Goal: Task Accomplishment & Management: Manage account settings

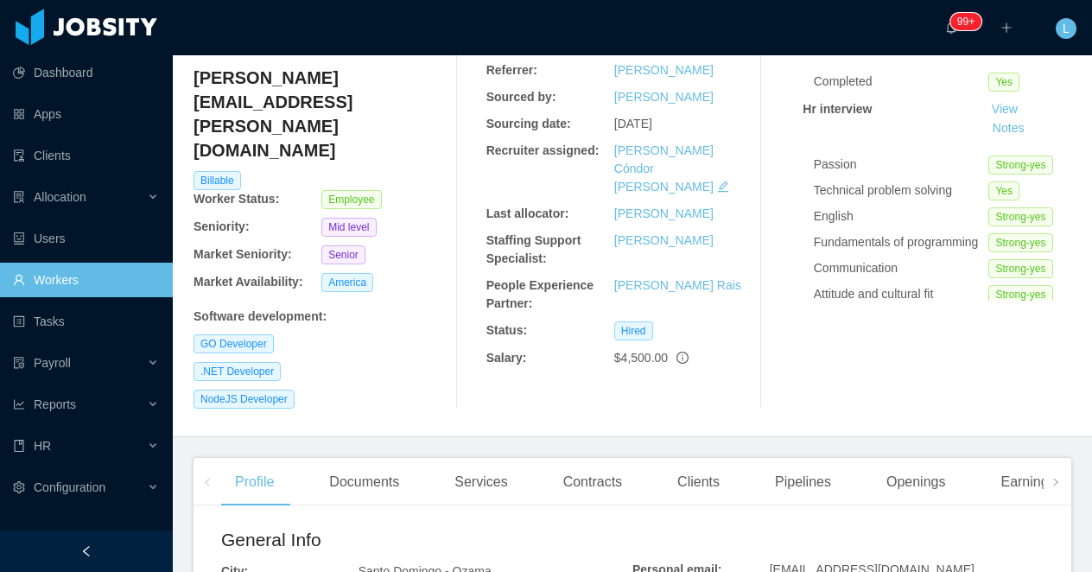
scroll to position [503, 0]
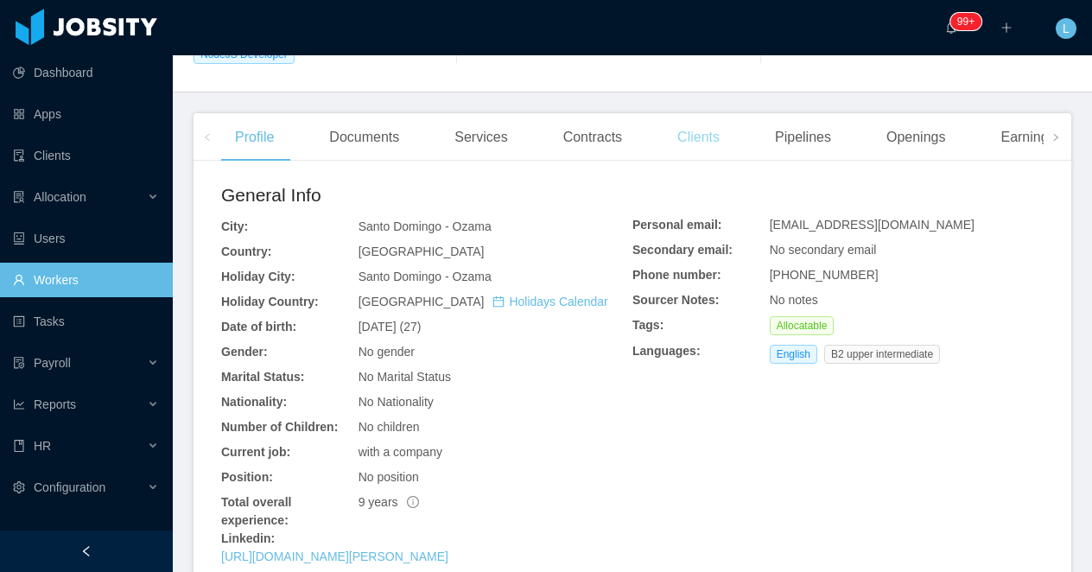
click at [725, 113] on div "Clients" at bounding box center [699, 137] width 70 height 48
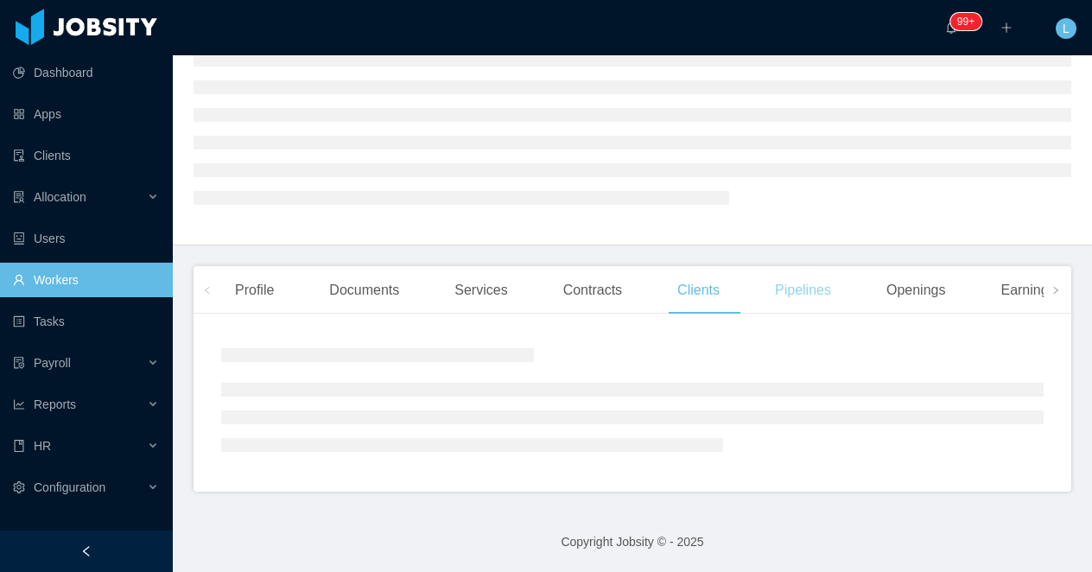
scroll to position [175, 0]
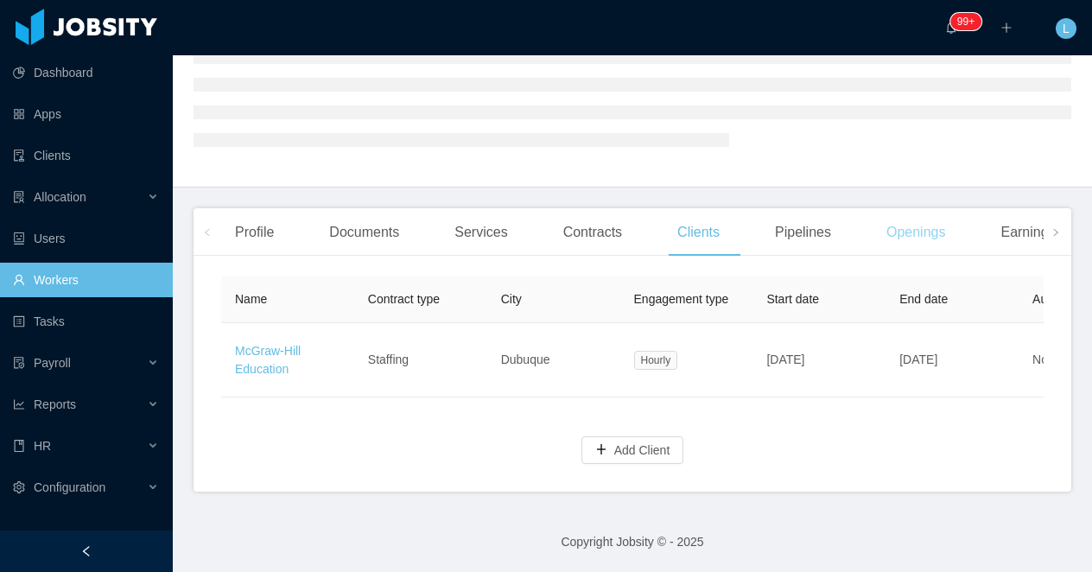
click at [910, 218] on div "Openings" at bounding box center [916, 232] width 87 height 48
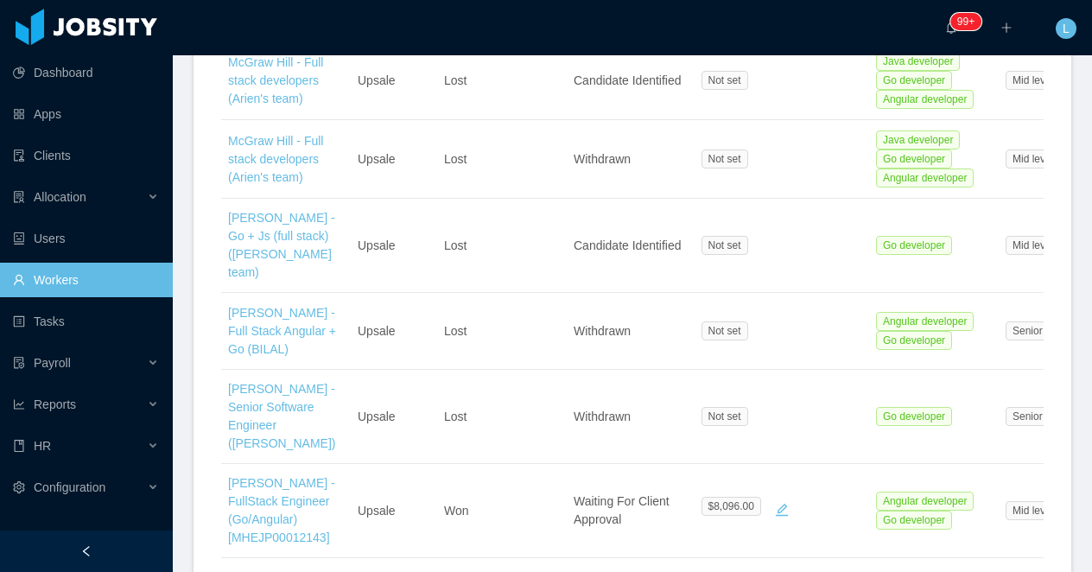
scroll to position [1187, 0]
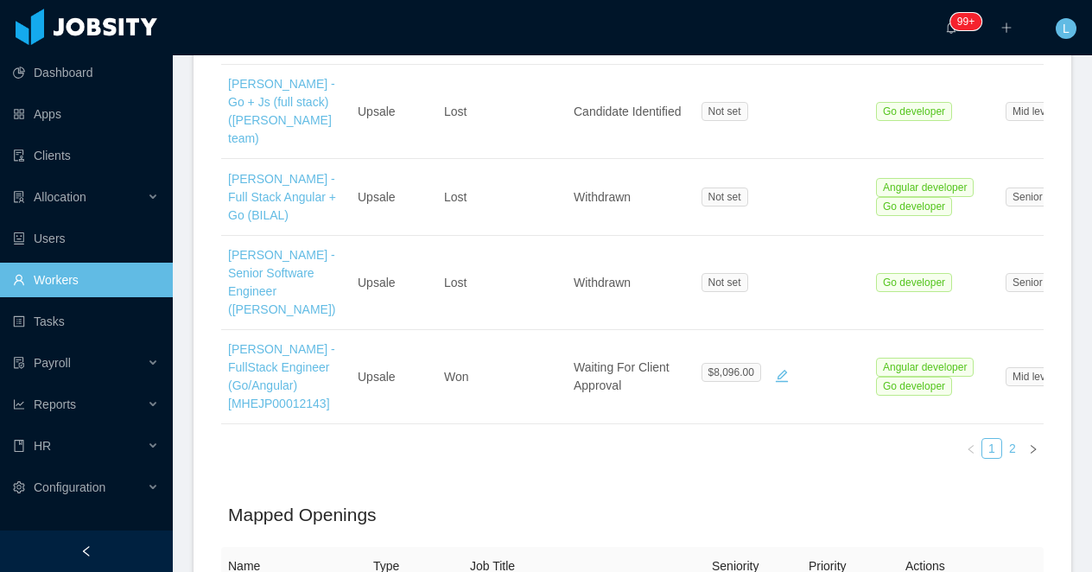
click at [1017, 439] on link "2" at bounding box center [1012, 448] width 19 height 19
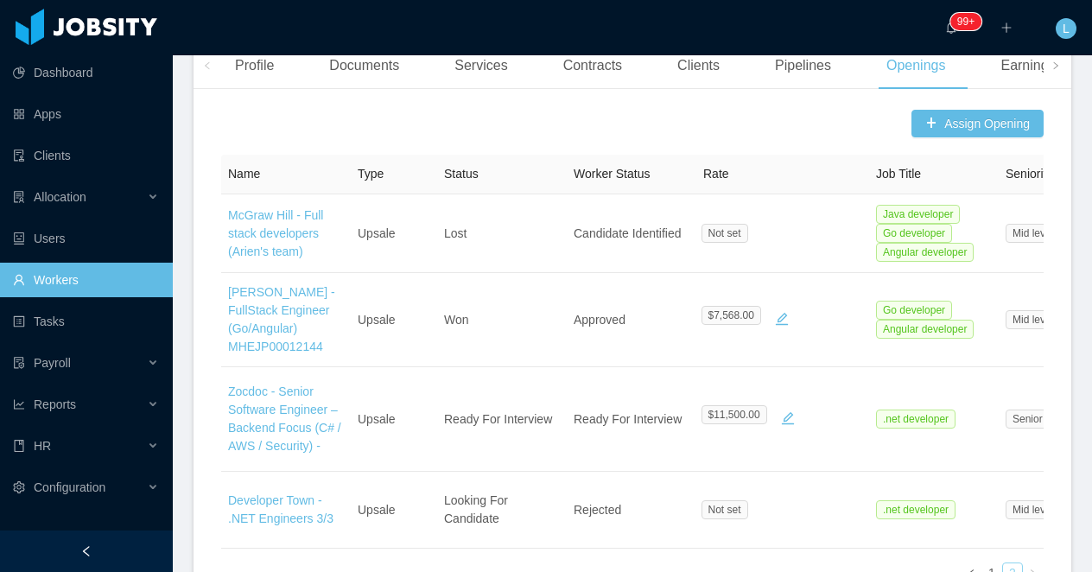
scroll to position [546, 0]
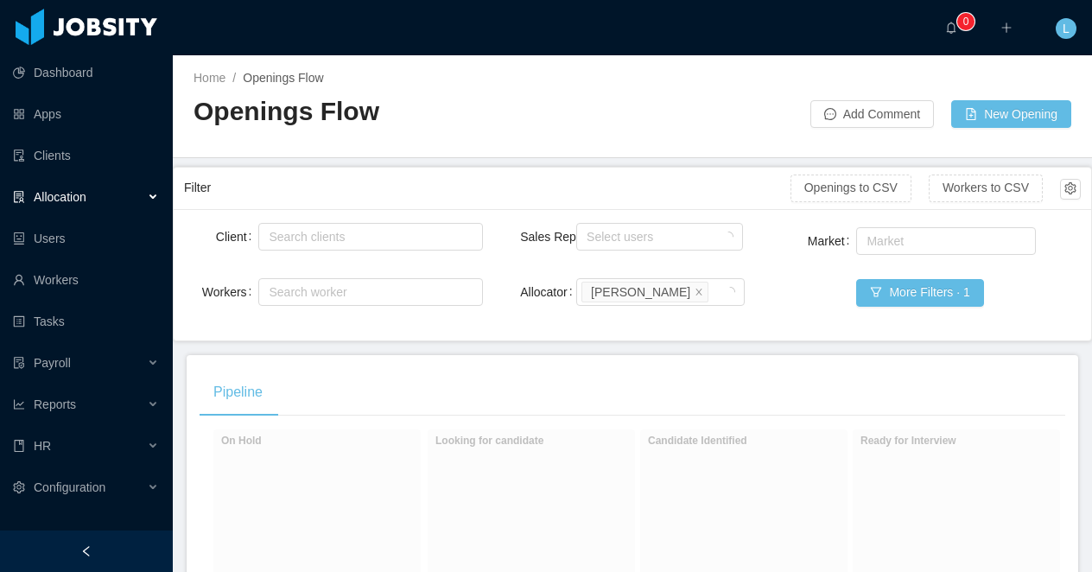
click at [132, 550] on div at bounding box center [86, 551] width 173 height 41
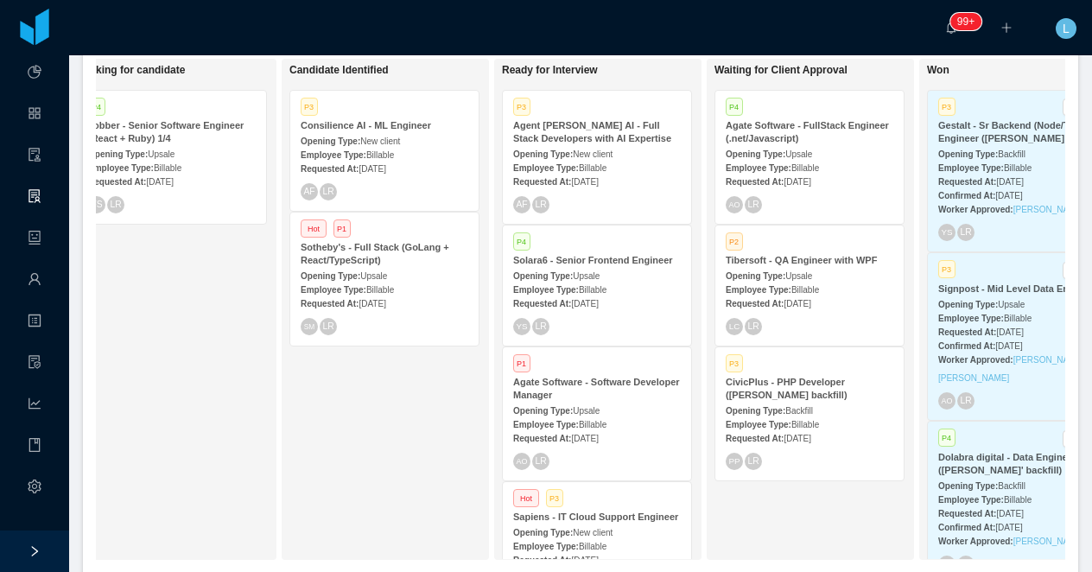
scroll to position [0, 208]
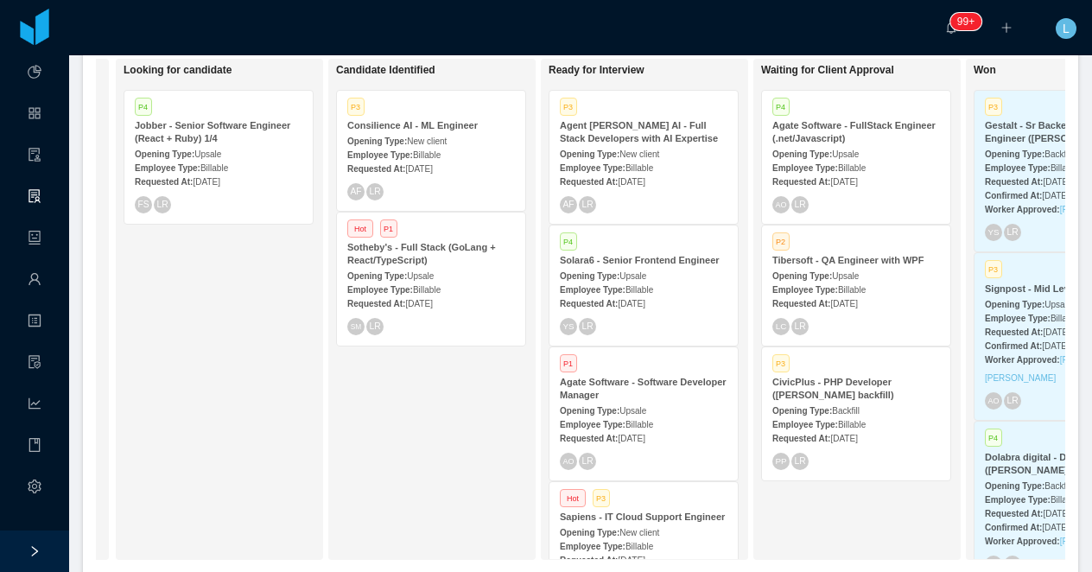
click at [434, 234] on div "Hot P1" at bounding box center [431, 230] width 168 height 15
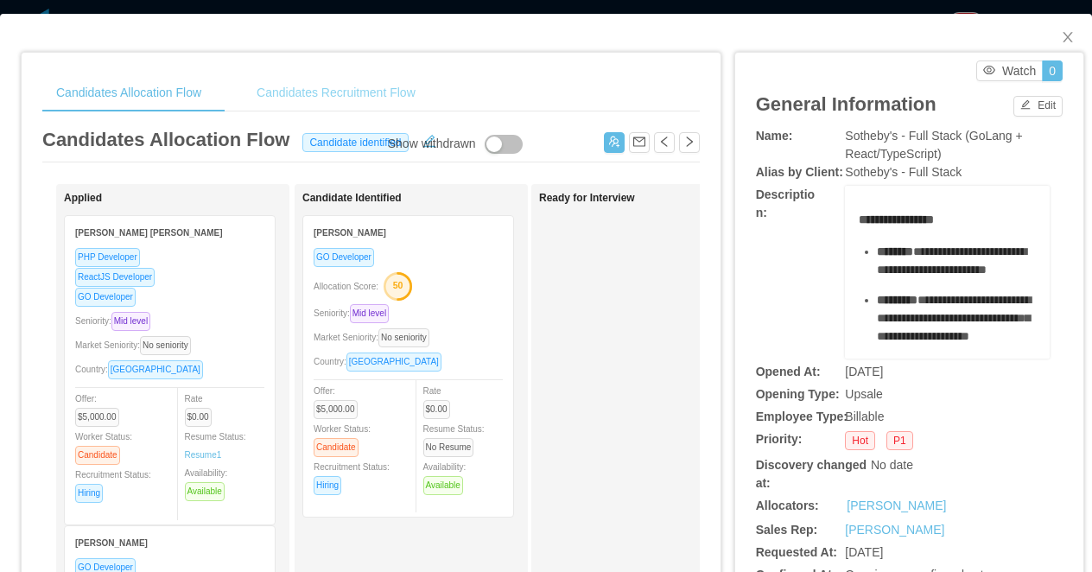
click at [348, 82] on div "Candidates Recruitment Flow" at bounding box center [336, 92] width 187 height 39
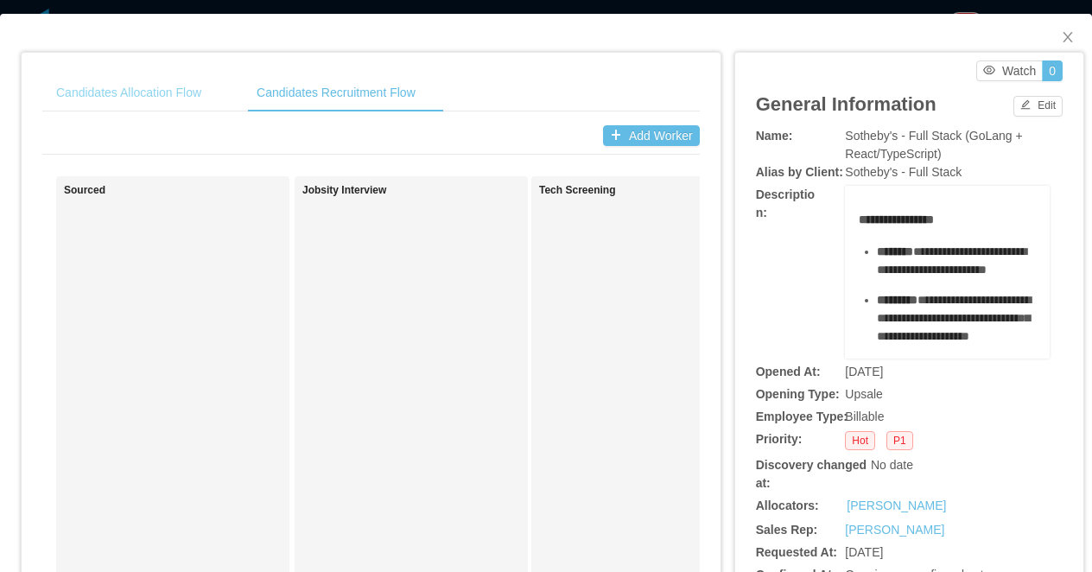
click at [157, 83] on div "Candidates Allocation Flow" at bounding box center [128, 92] width 173 height 39
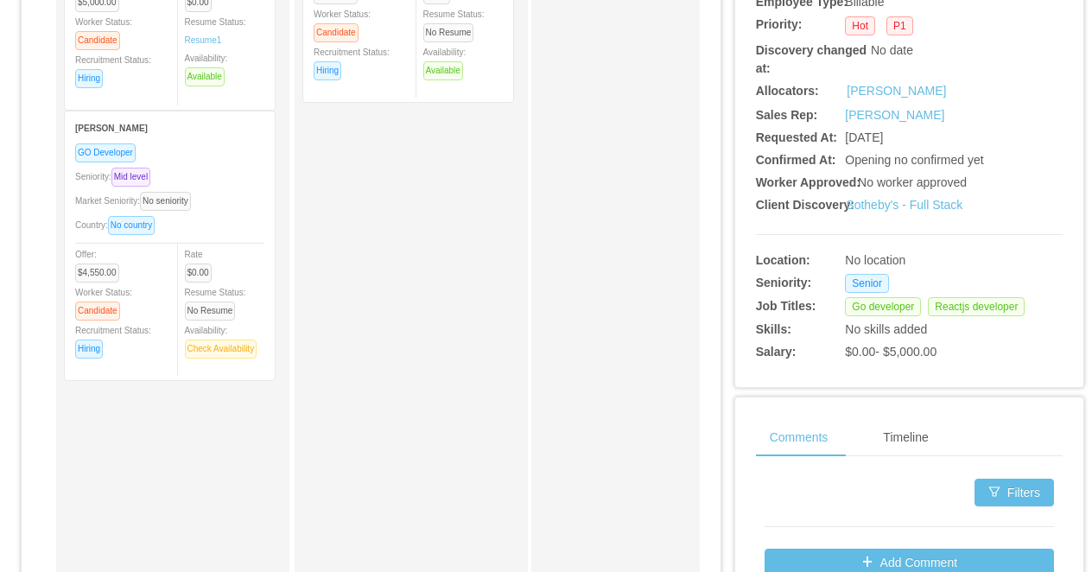
scroll to position [0, 39]
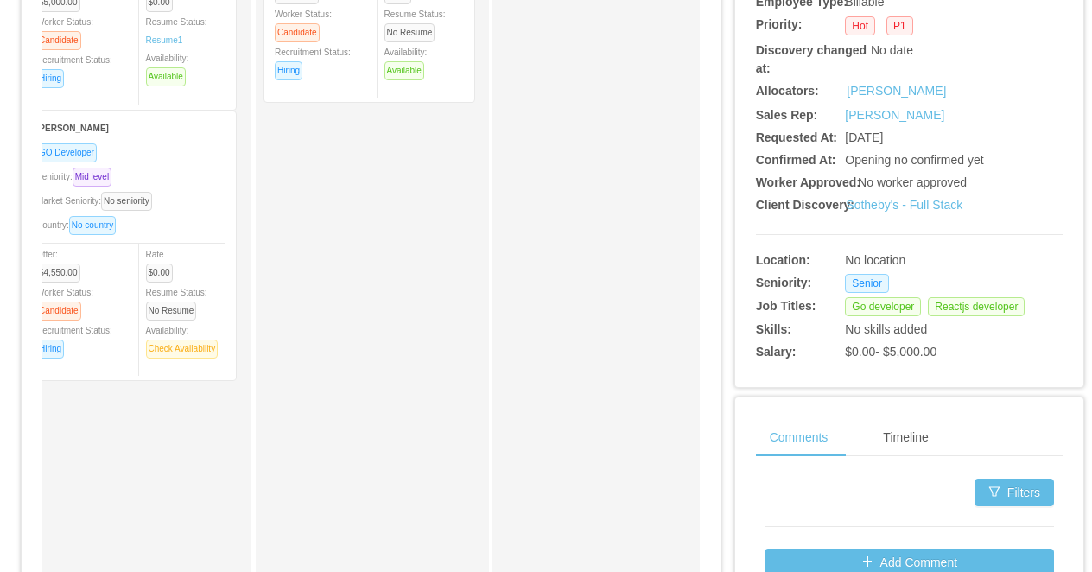
click at [172, 175] on div "Seniority: Mid level" at bounding box center [130, 177] width 189 height 20
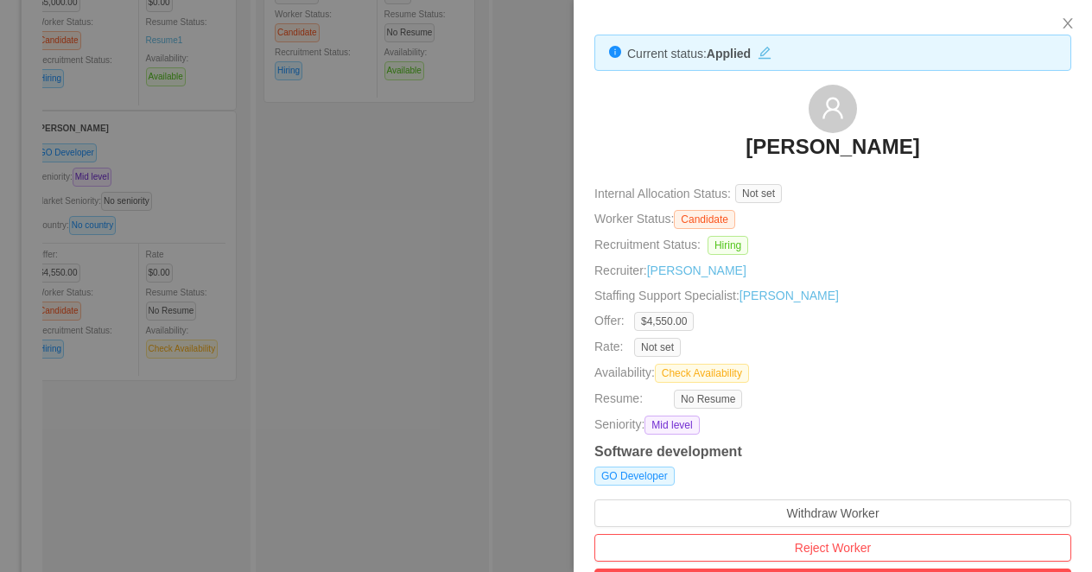
click at [184, 181] on div at bounding box center [546, 286] width 1092 height 572
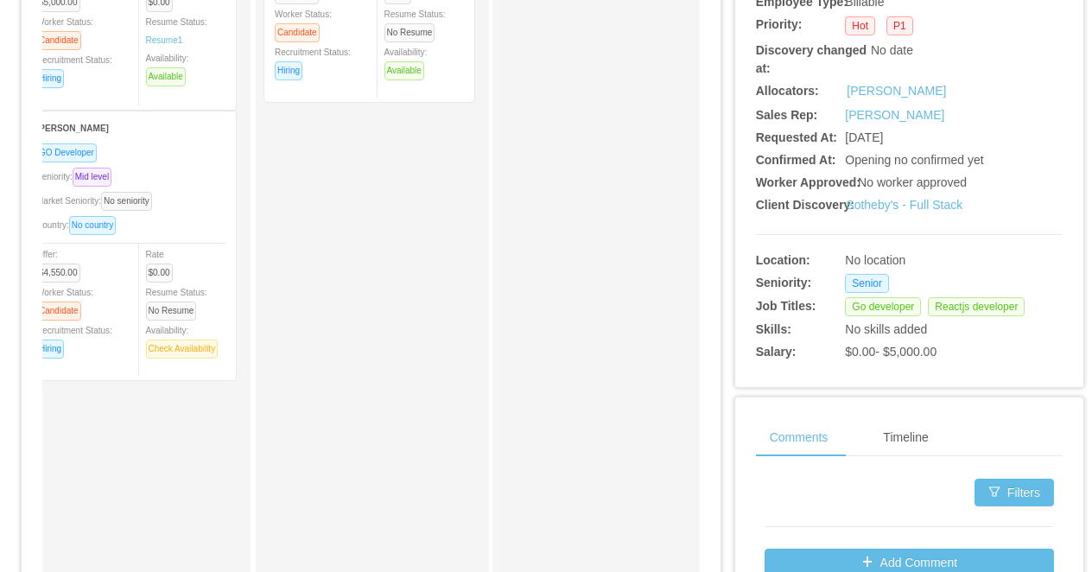
scroll to position [0, 0]
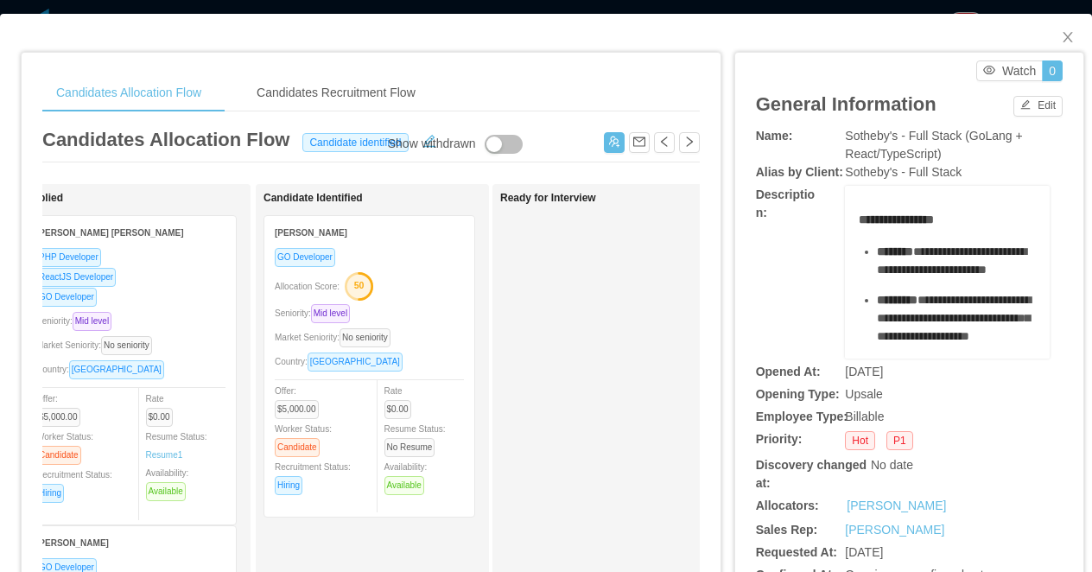
click at [269, 9] on div "Candidates Allocation Flow Candidates Recruitment Flow Candidates Allocation Fl…" at bounding box center [546, 286] width 1092 height 572
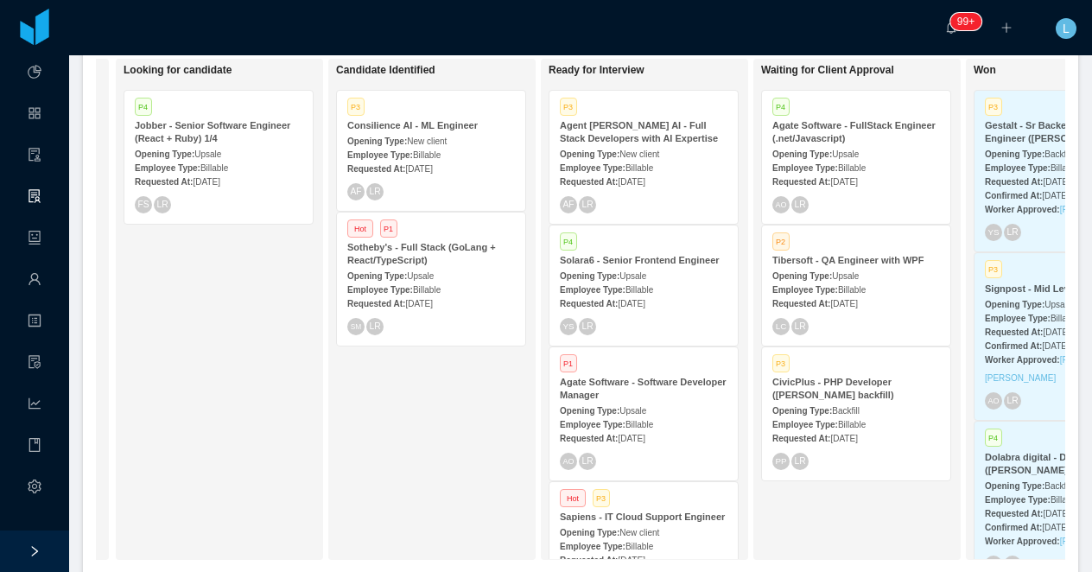
click at [362, 130] on strong "Consilience AI - ML Engineer" at bounding box center [412, 125] width 131 height 10
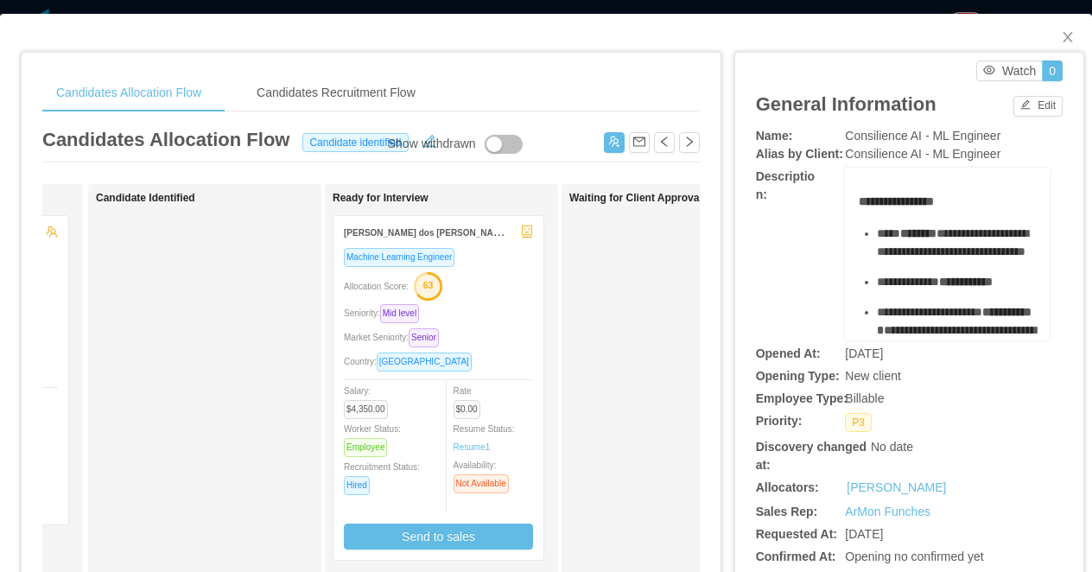
scroll to position [51, 0]
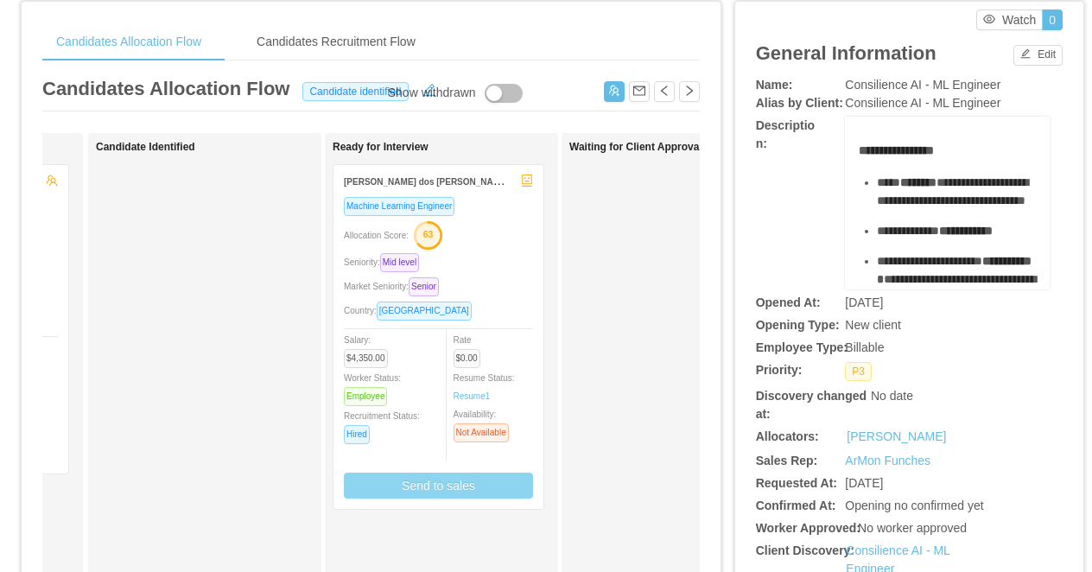
click at [441, 487] on button "Send to sales" at bounding box center [438, 486] width 189 height 26
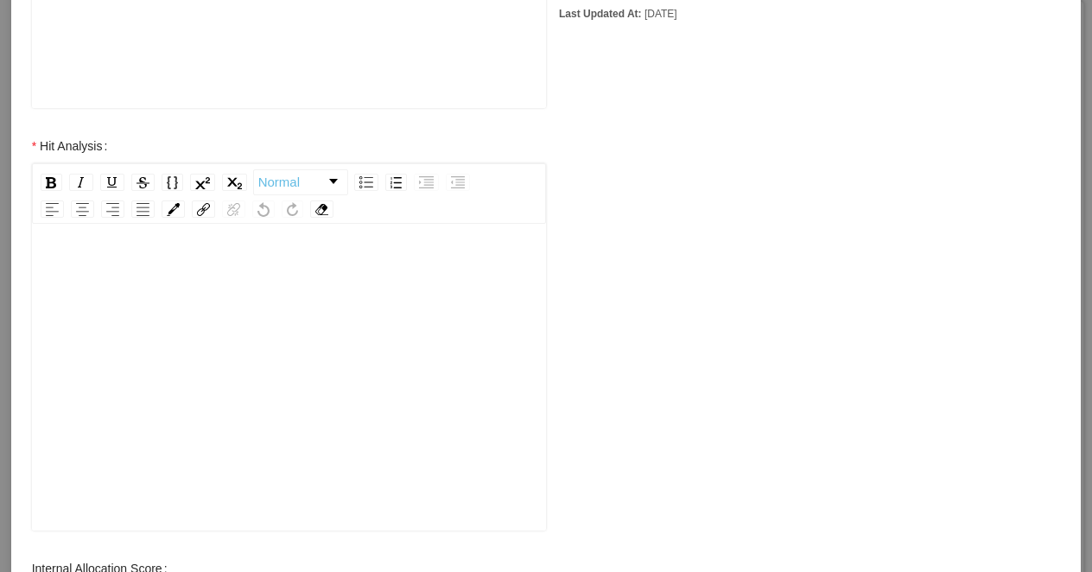
scroll to position [735, 0]
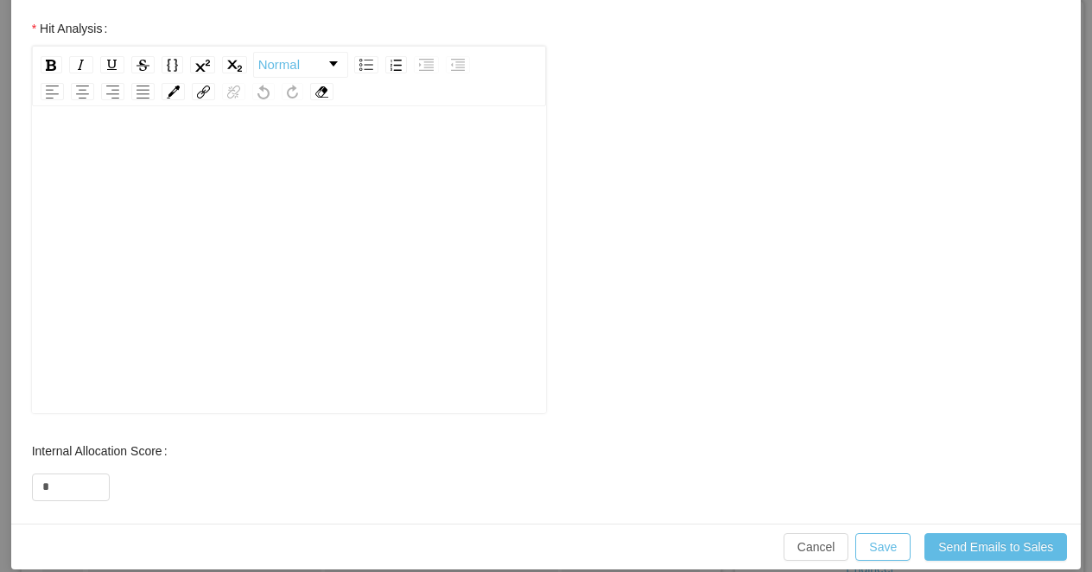
click at [328, 301] on div "rdw-editor" at bounding box center [289, 287] width 487 height 302
click at [334, 143] on div "**********" at bounding box center [289, 153] width 487 height 35
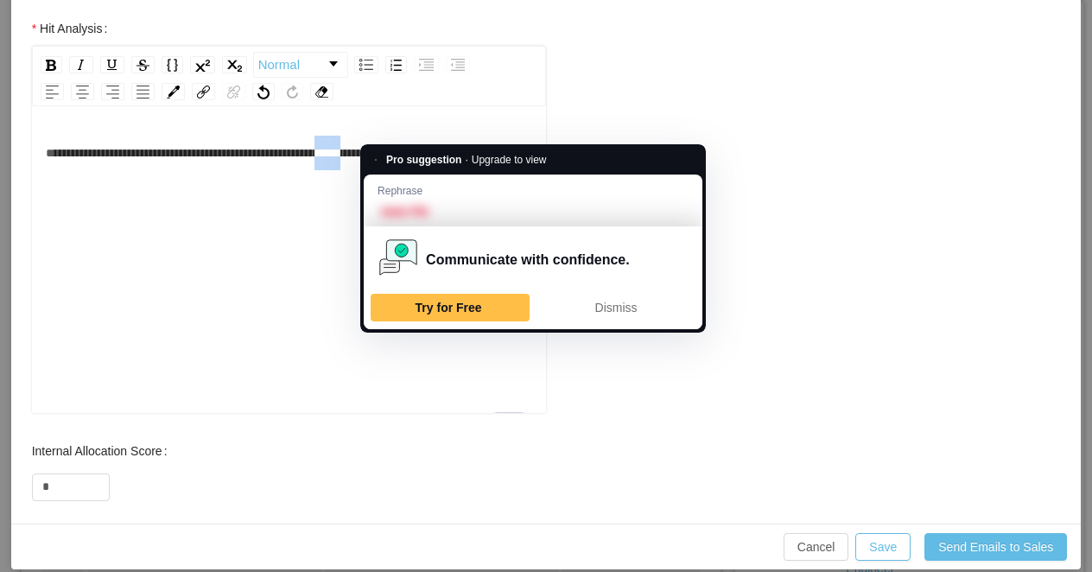
drag, startPoint x: 441, startPoint y: 138, endPoint x: 400, endPoint y: 139, distance: 40.6
click at [393, 147] on span "**********" at bounding box center [219, 153] width 347 height 12
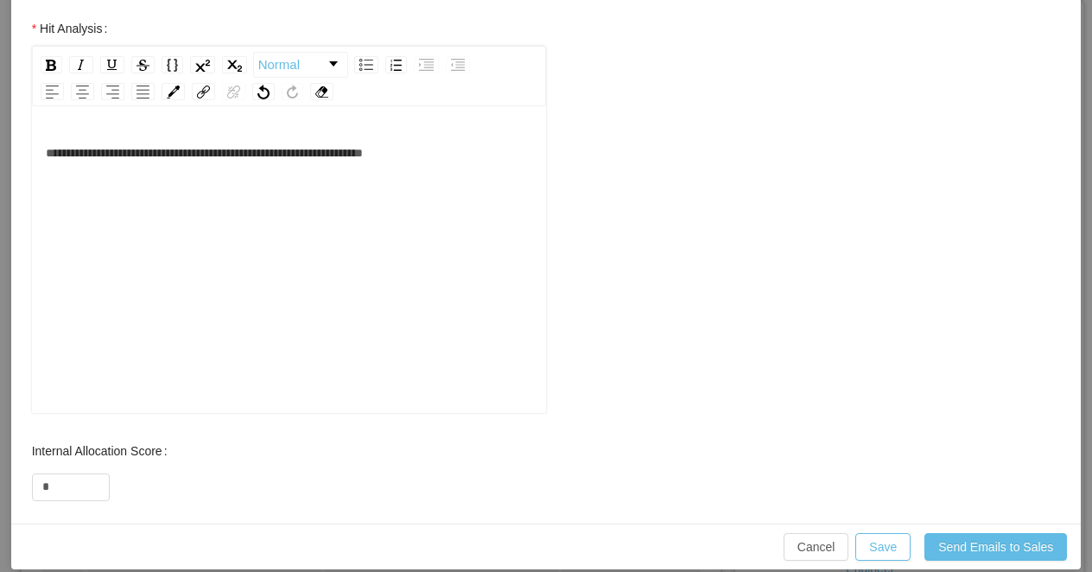
click at [486, 143] on div "**********" at bounding box center [289, 153] width 487 height 35
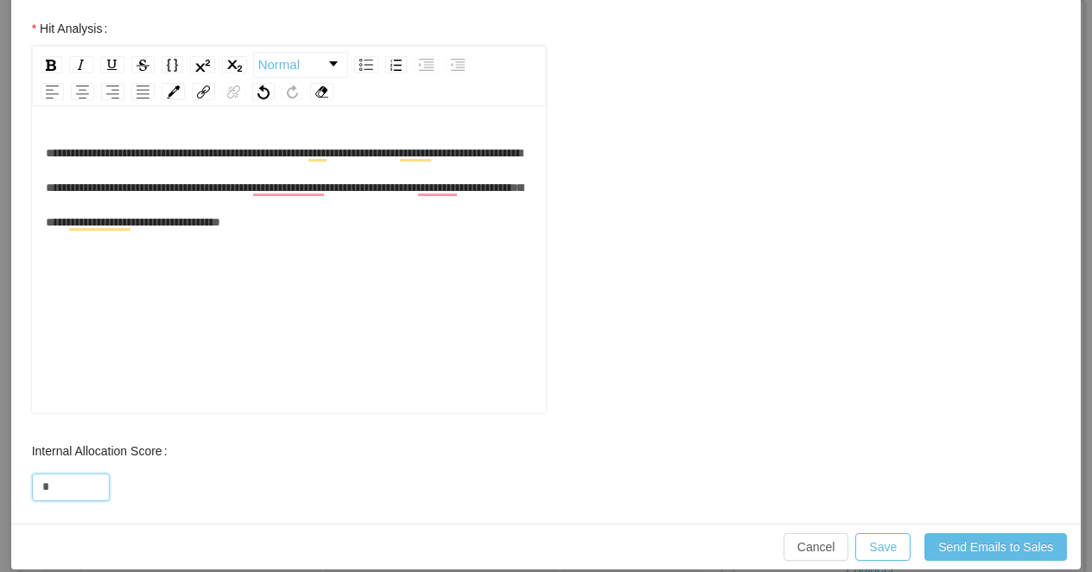
drag, startPoint x: 59, startPoint y: 463, endPoint x: 22, endPoint y: 463, distance: 37.2
click at [22, 463] on div "Internal Allocation Score *" at bounding box center [289, 468] width 549 height 69
type input "**"
click at [889, 533] on button "Save" at bounding box center [883, 547] width 55 height 28
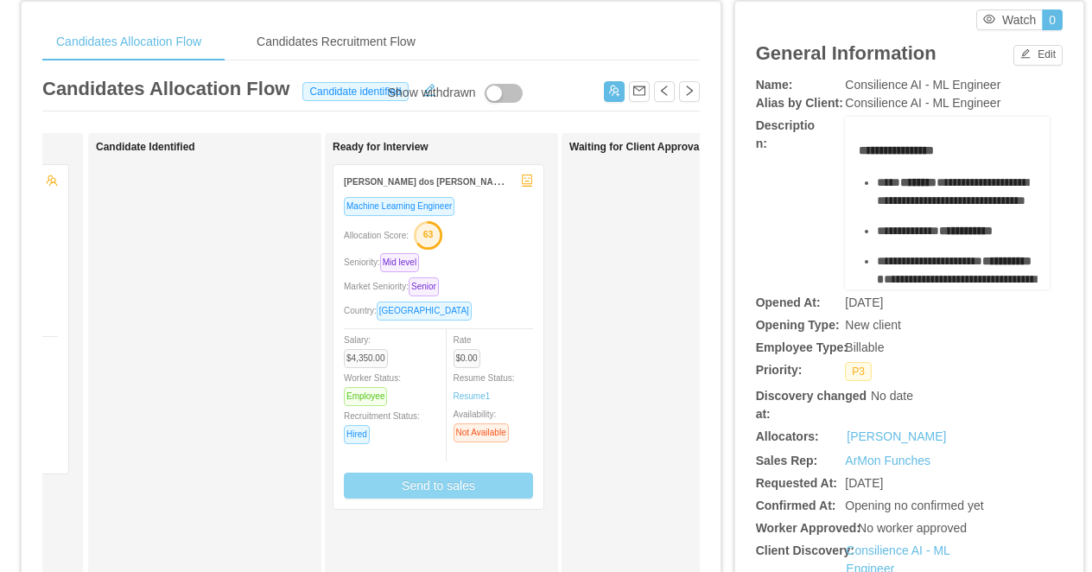
click at [491, 264] on div "Seniority: Mid level" at bounding box center [438, 262] width 189 height 20
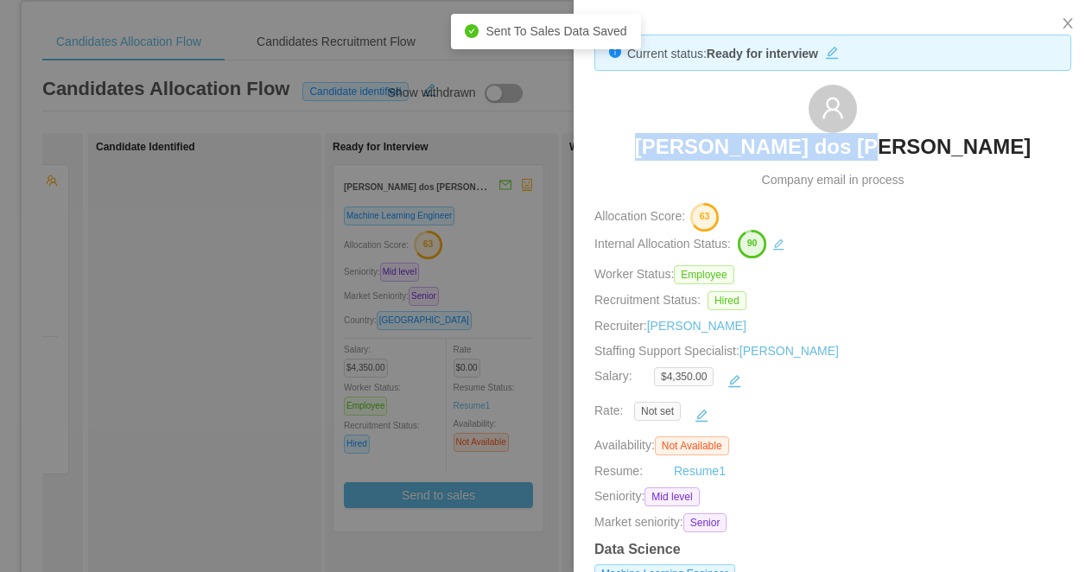
drag, startPoint x: 944, startPoint y: 135, endPoint x: 708, endPoint y: 133, distance: 235.9
click at [708, 133] on div "Felipe Führ dos Reis Company email in process" at bounding box center [833, 137] width 477 height 105
copy h3 "Felipe Führ dos Reis"
click at [360, 63] on div at bounding box center [546, 286] width 1092 height 572
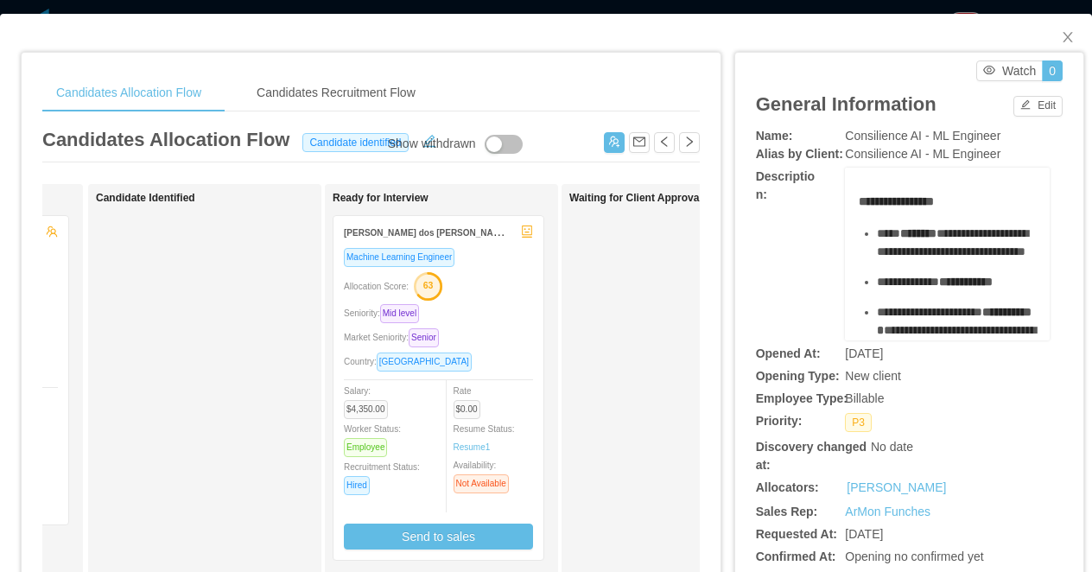
click at [376, 7] on div "**********" at bounding box center [546, 286] width 1092 height 572
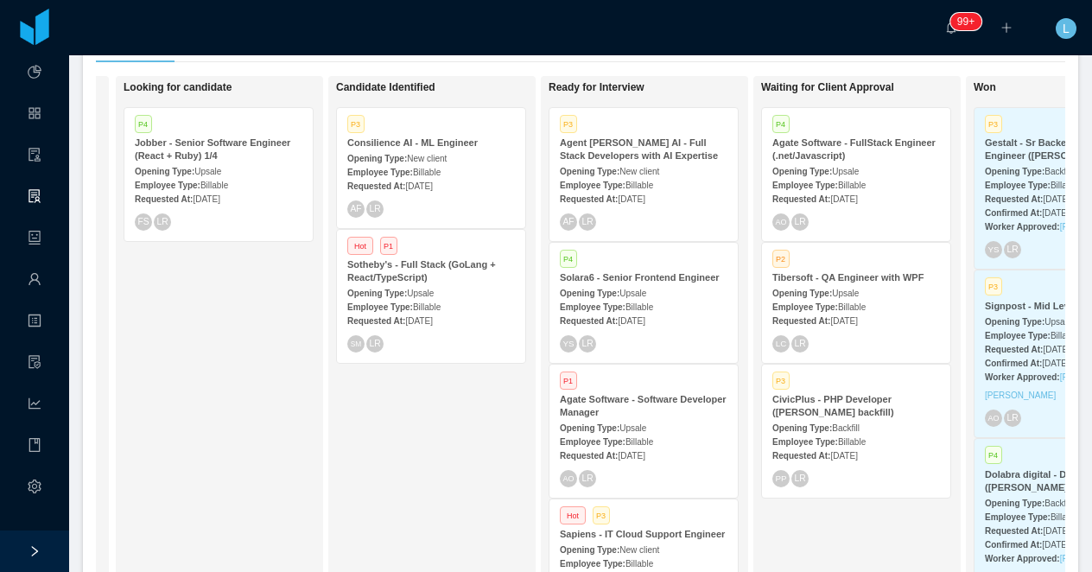
scroll to position [356, 0]
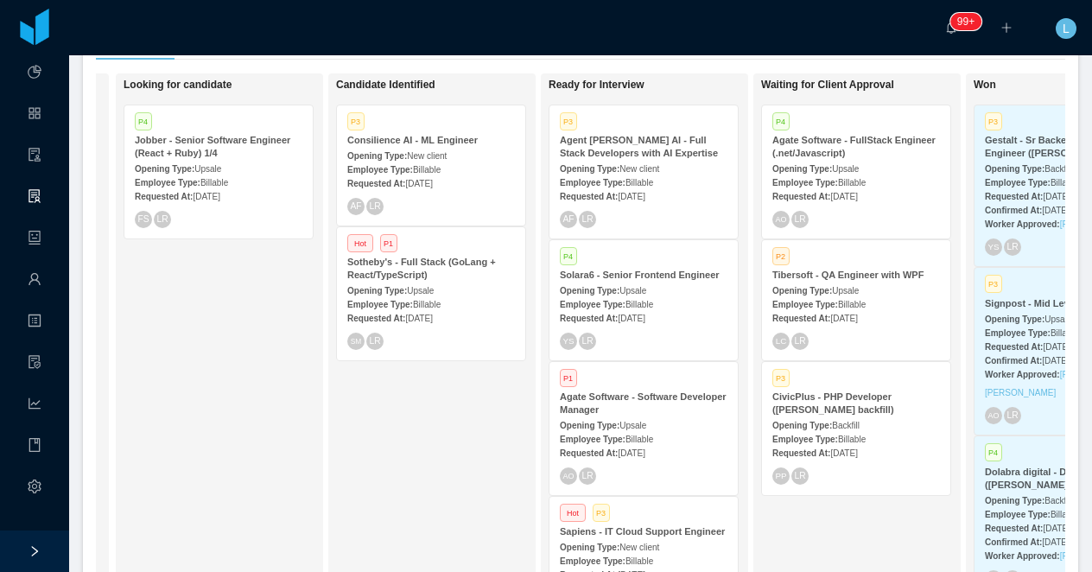
drag, startPoint x: 453, startPoint y: 163, endPoint x: 634, endPoint y: 163, distance: 181.5
click at [634, 163] on div "On Hold Looking for candidate P4 Jobber - Senior Software Engineer (React + Rub…" at bounding box center [581, 330] width 970 height 515
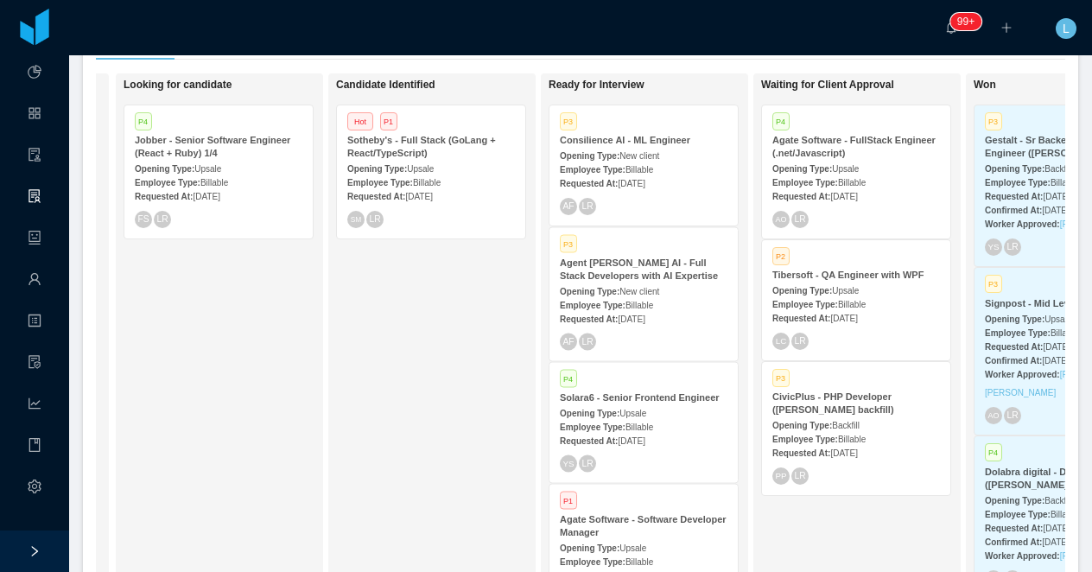
click at [610, 156] on strong "Opening Type:" at bounding box center [590, 156] width 60 height 10
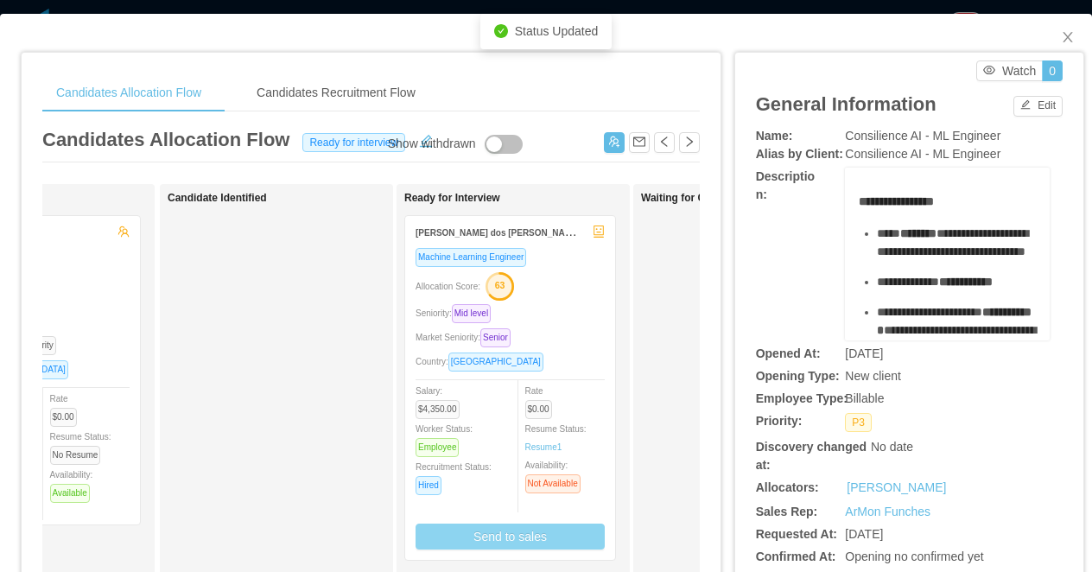
scroll to position [0, 142]
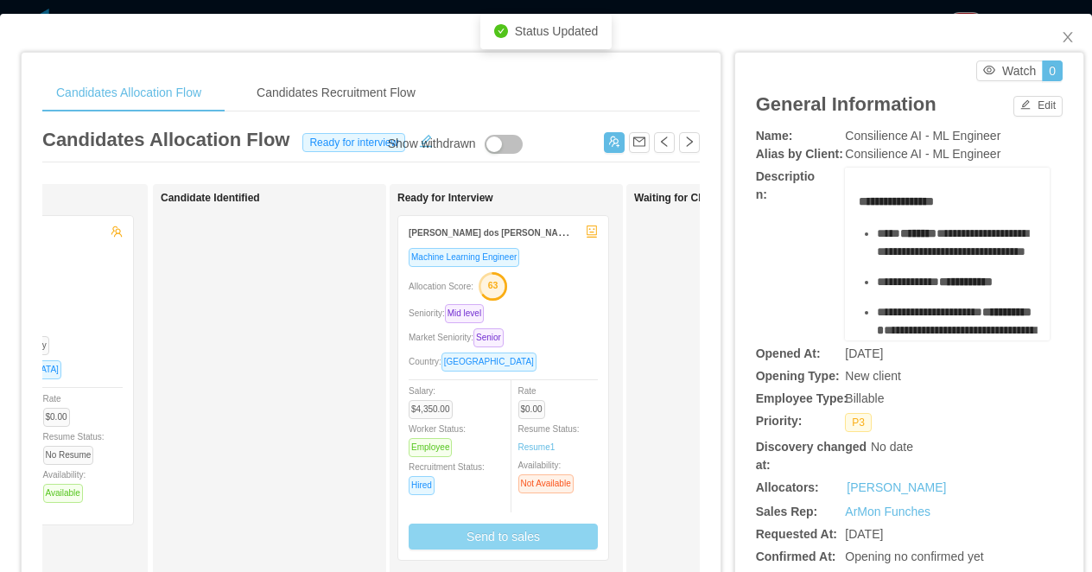
click at [540, 540] on button "Send to sales" at bounding box center [503, 537] width 189 height 26
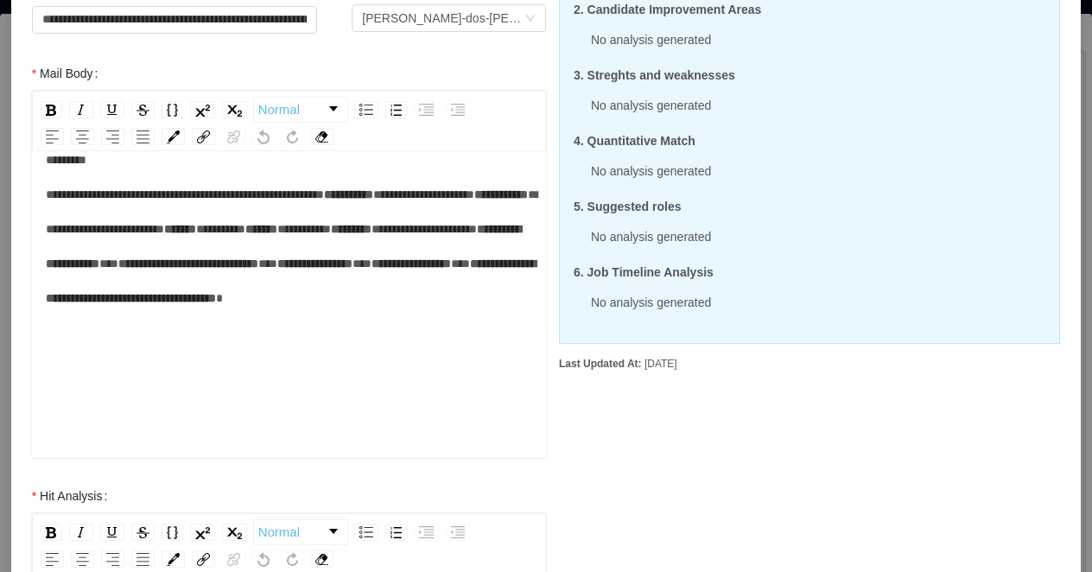
scroll to position [416, 0]
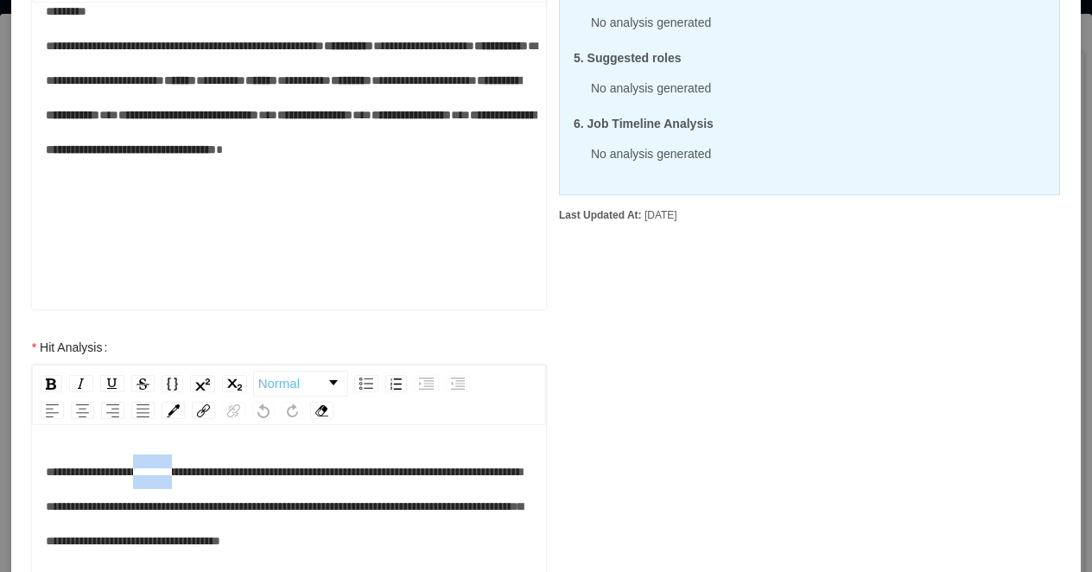
drag, startPoint x: 201, startPoint y: 455, endPoint x: 148, endPoint y: 456, distance: 53.6
click at [148, 466] on span "**********" at bounding box center [284, 506] width 477 height 81
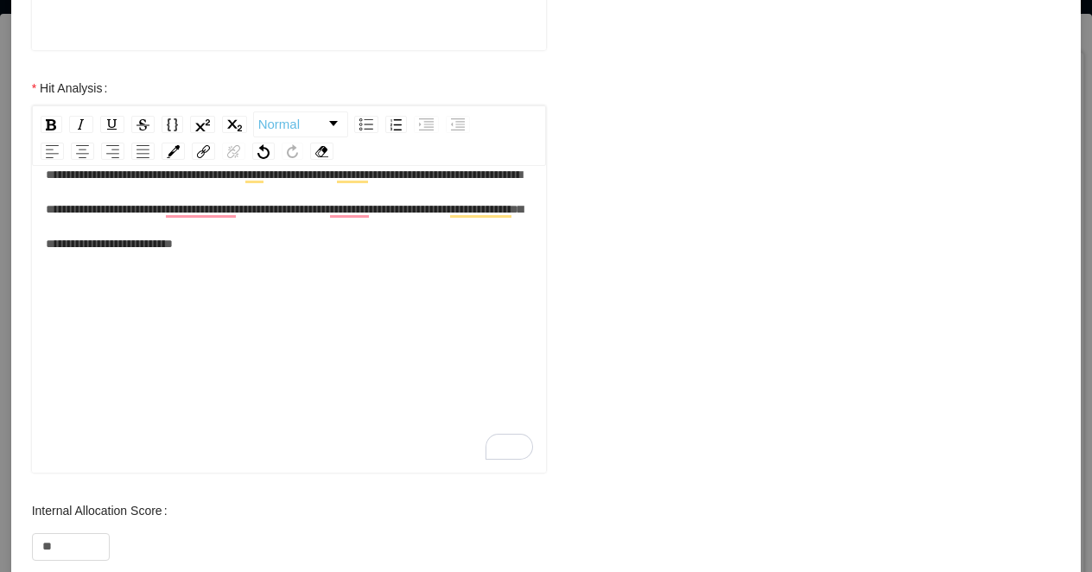
scroll to position [735, 0]
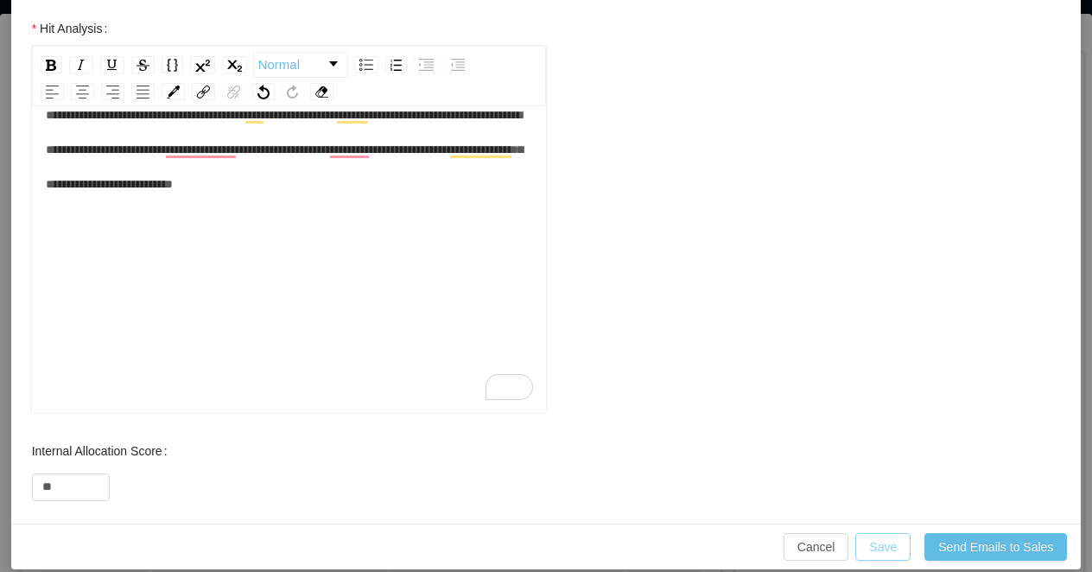
click at [892, 533] on button "Save" at bounding box center [883, 547] width 55 height 28
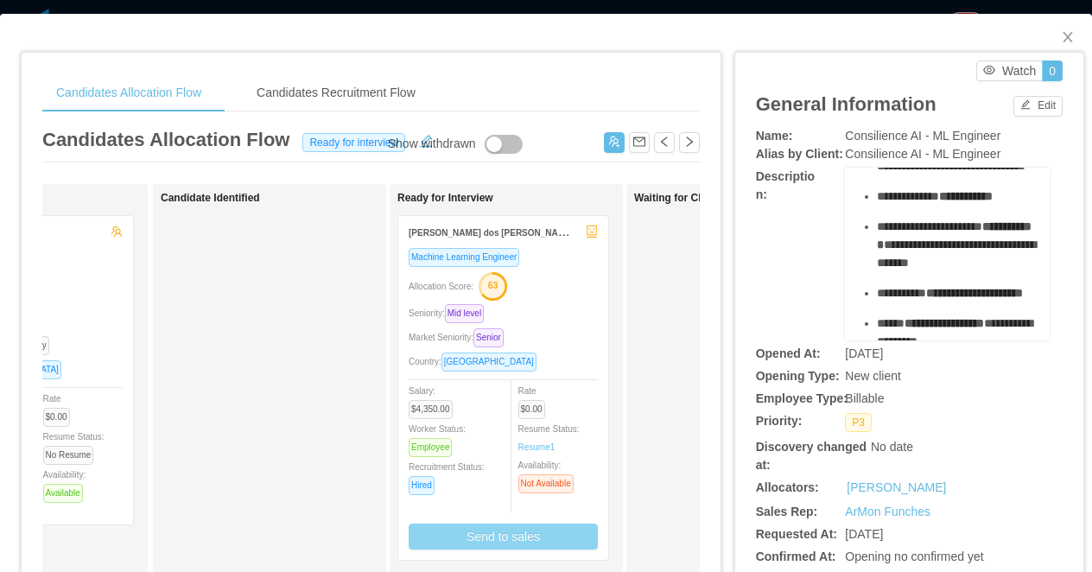
scroll to position [106, 0]
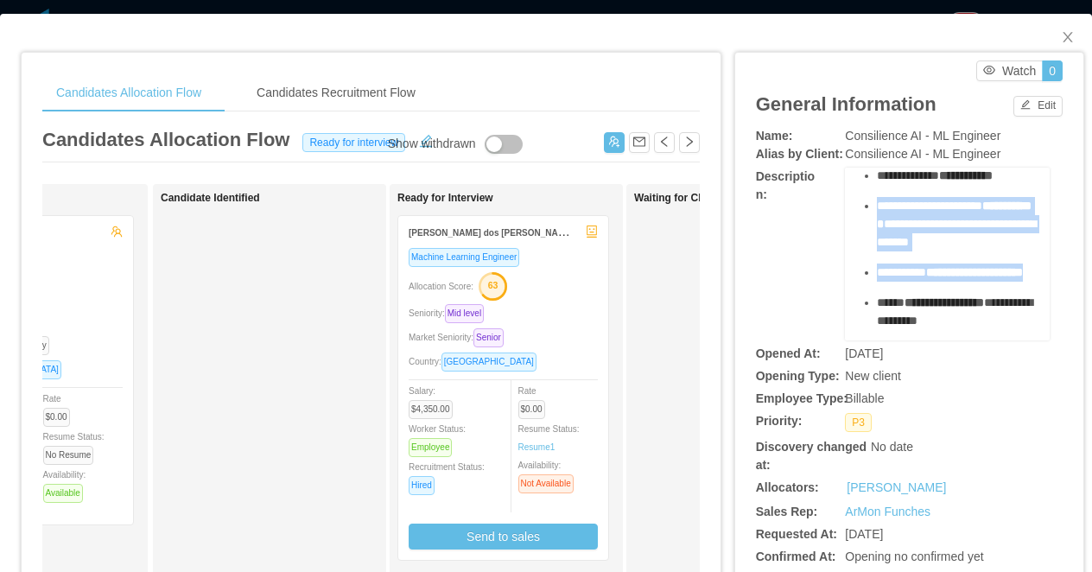
drag, startPoint x: 930, startPoint y: 305, endPoint x: 869, endPoint y: 217, distance: 106.9
click at [870, 217] on ul "**********" at bounding box center [948, 559] width 178 height 883
copy ul "**********"
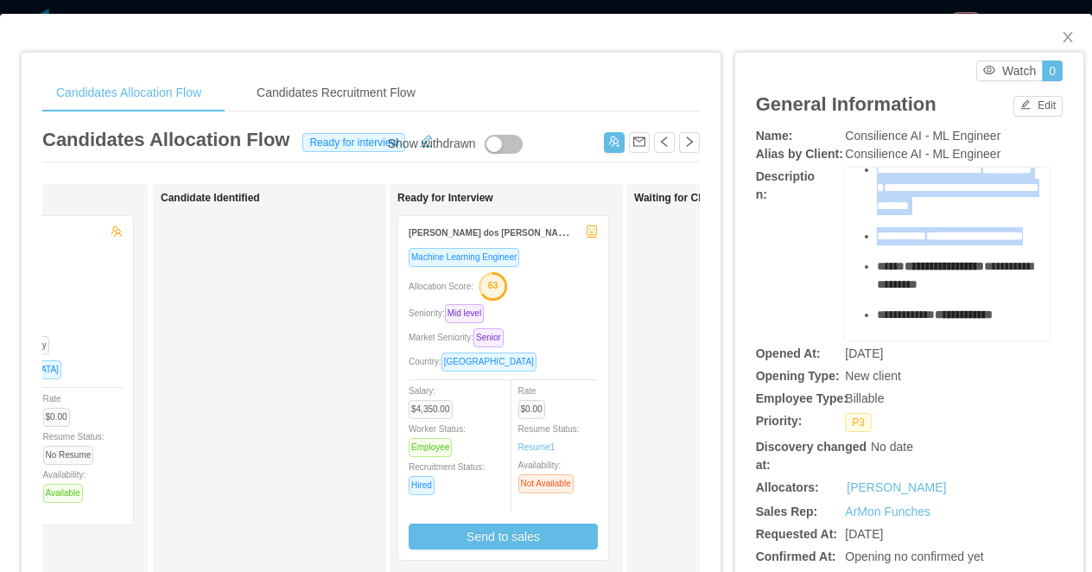
scroll to position [149, 0]
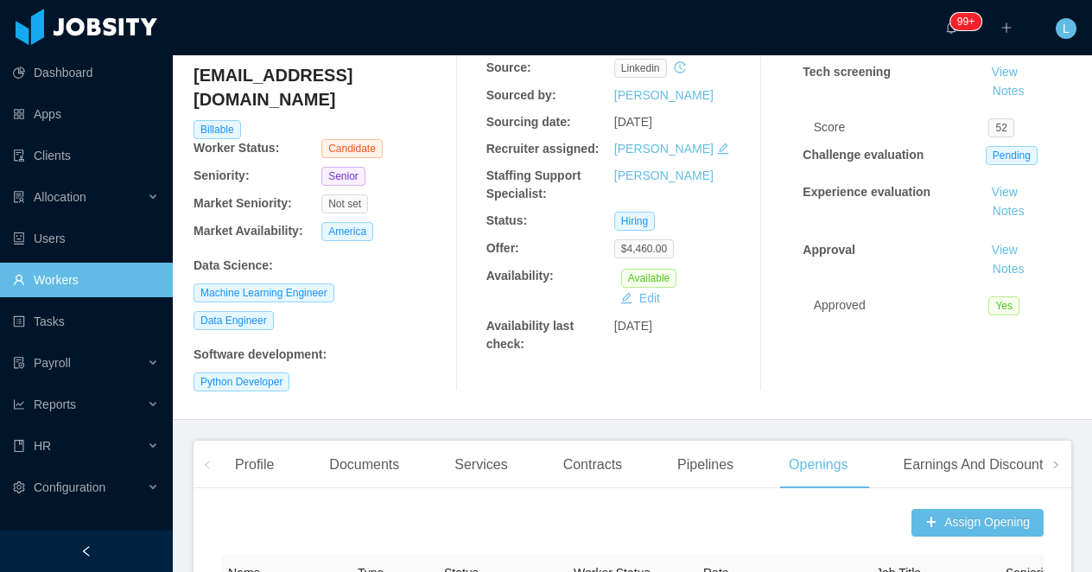
scroll to position [76, 0]
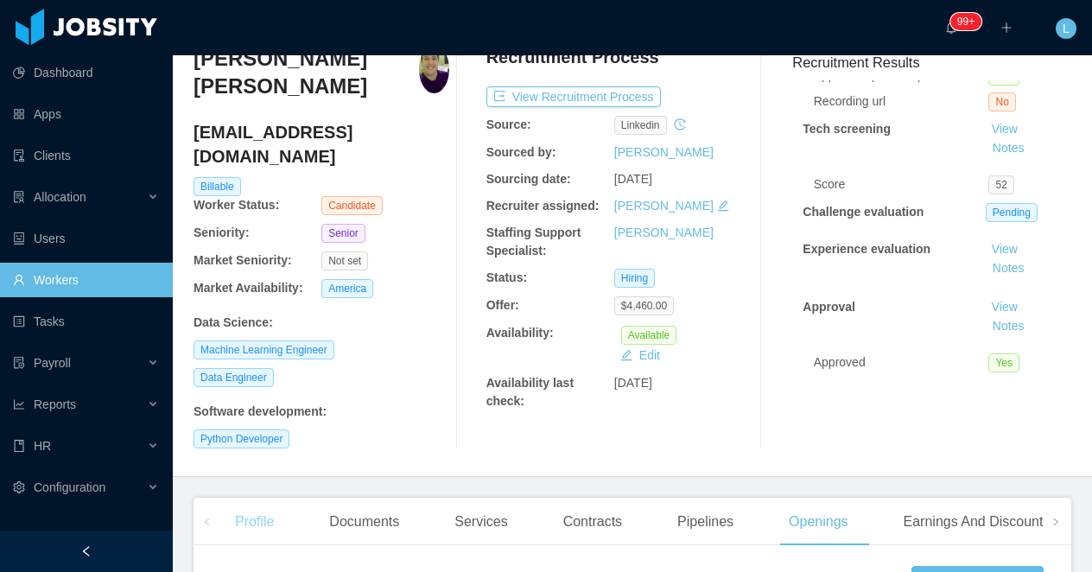
click at [262, 498] on div "Profile" at bounding box center [254, 522] width 67 height 48
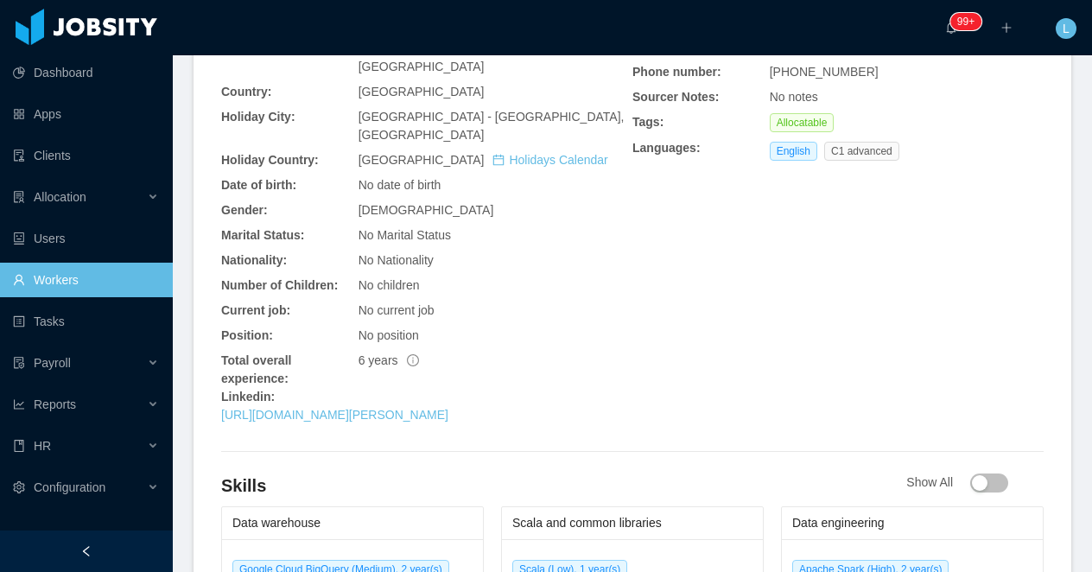
scroll to position [671, 0]
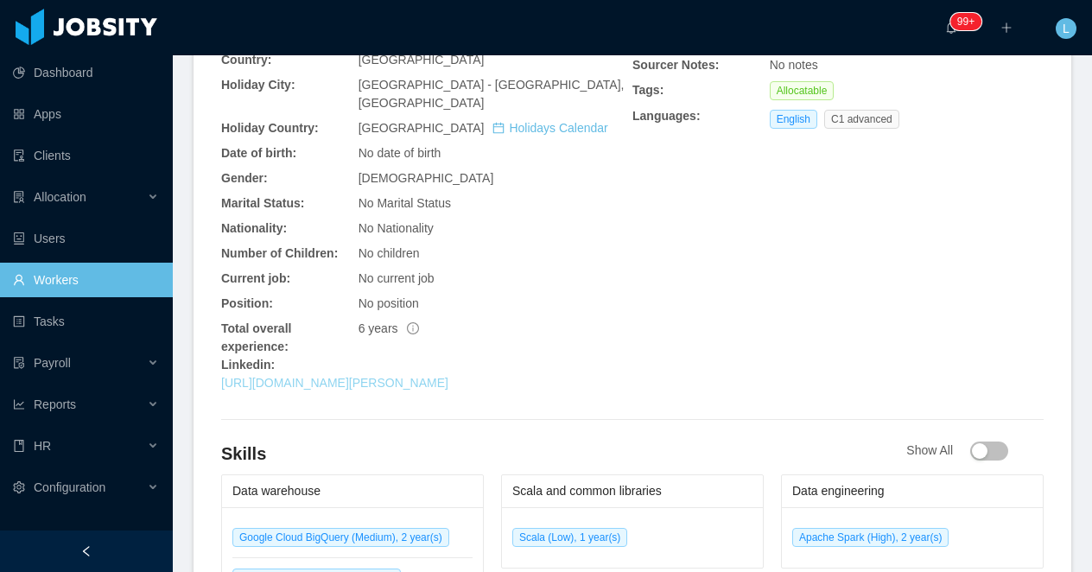
click at [335, 376] on link "https://www.linkedin.com/in/santiago-d%C3%ADaz-8006958b" at bounding box center [334, 383] width 227 height 14
click at [449, 376] on link "https://www.linkedin.com/in/santiago-d%C3%ADaz-8006958b" at bounding box center [334, 383] width 227 height 14
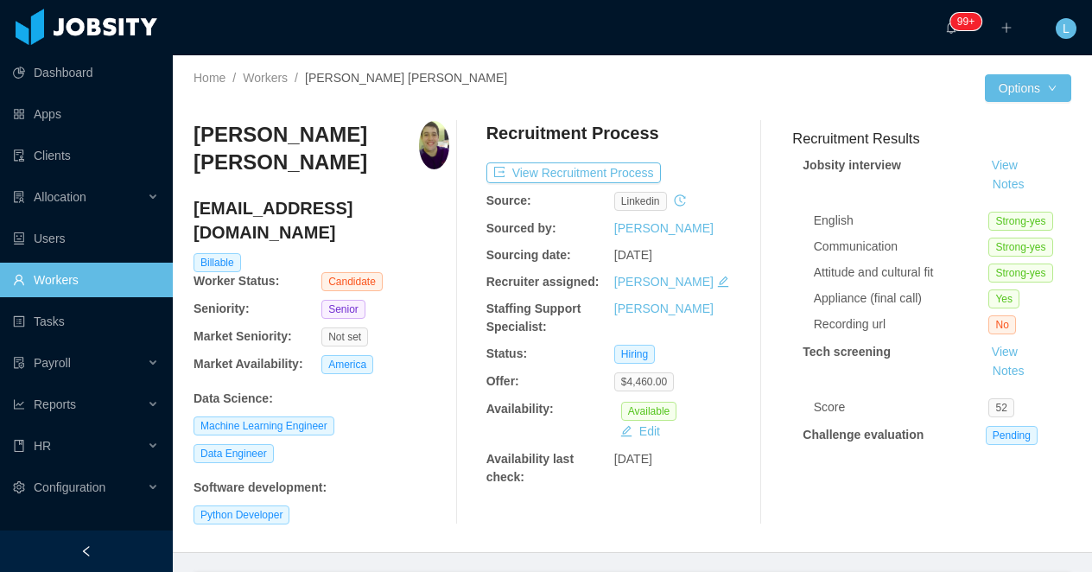
scroll to position [0, 0]
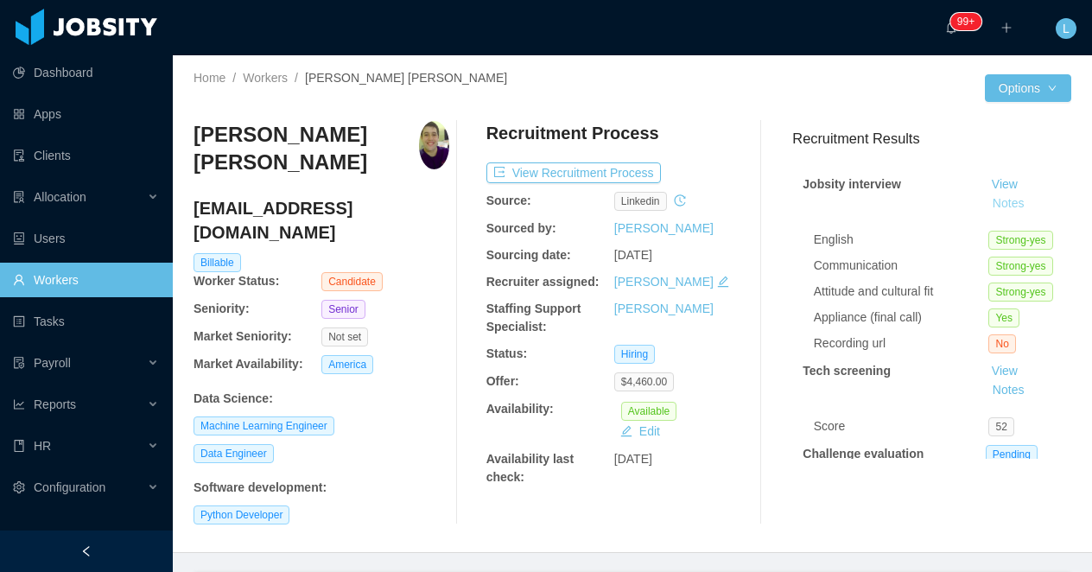
click at [1004, 207] on button "Notes" at bounding box center [1009, 204] width 46 height 21
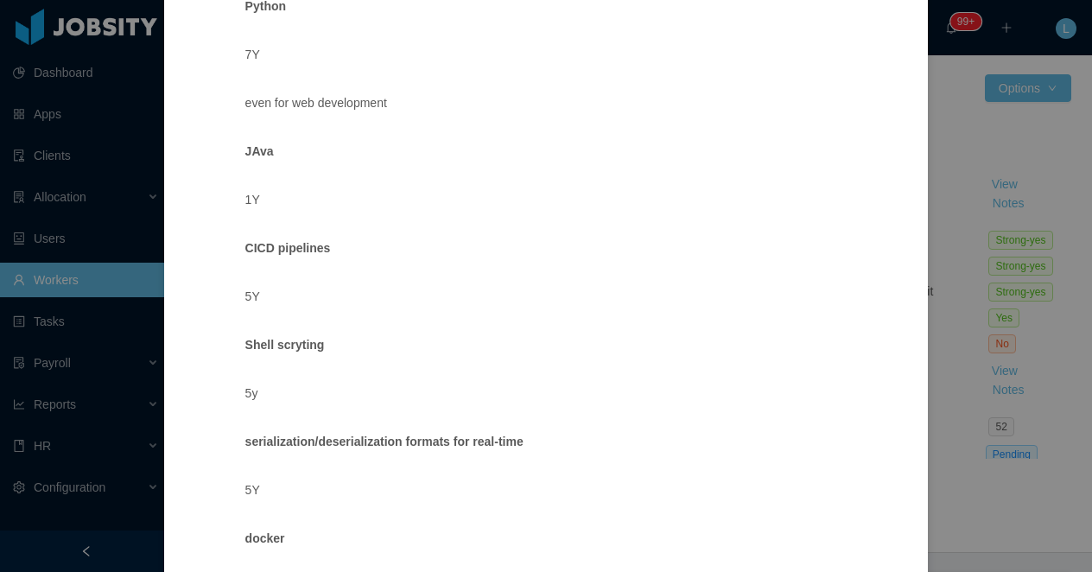
scroll to position [2766, 0]
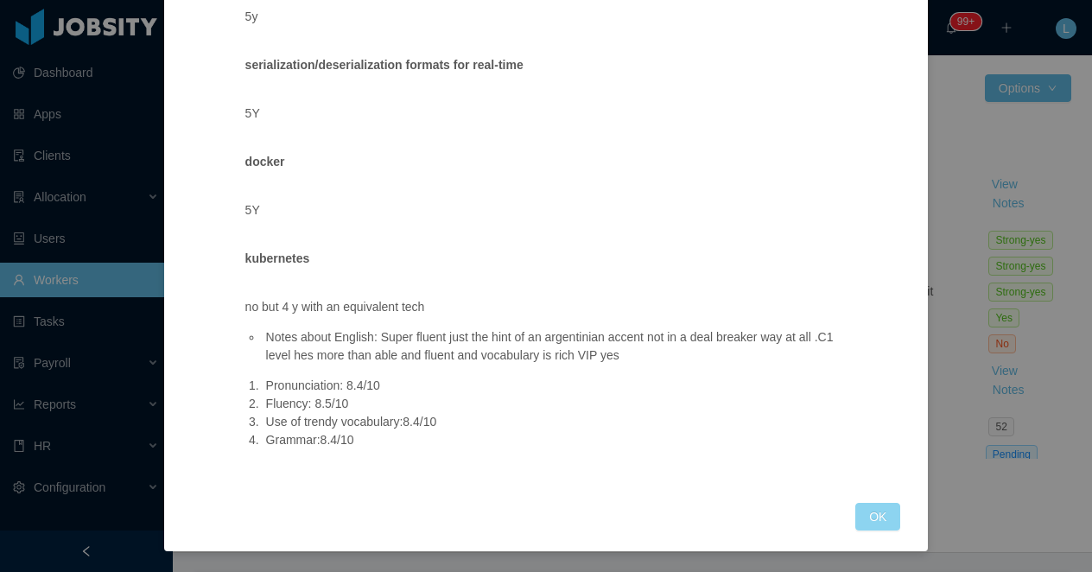
click at [859, 514] on button "OK" at bounding box center [878, 517] width 45 height 28
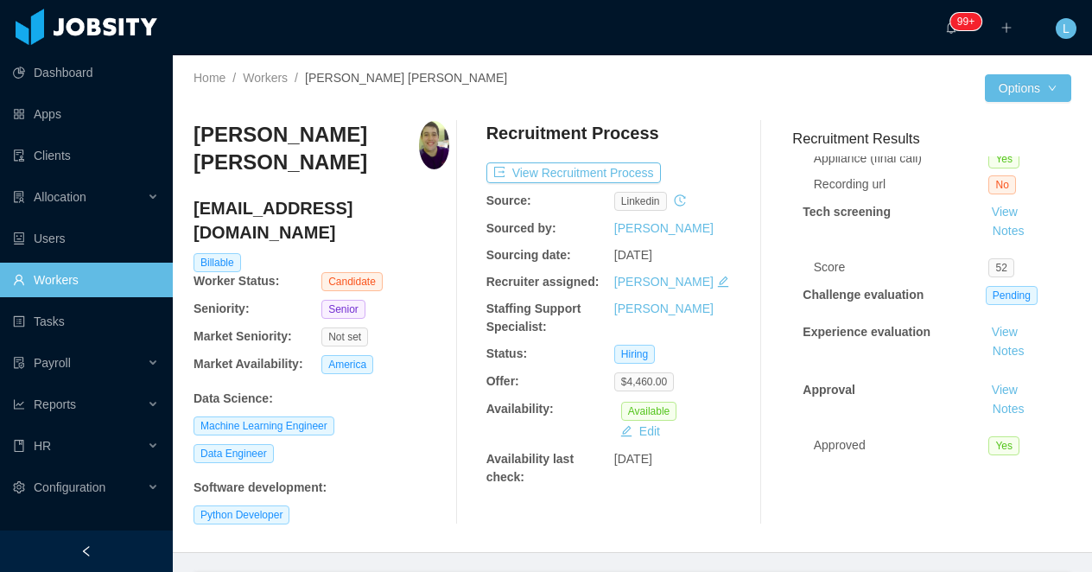
scroll to position [166, 0]
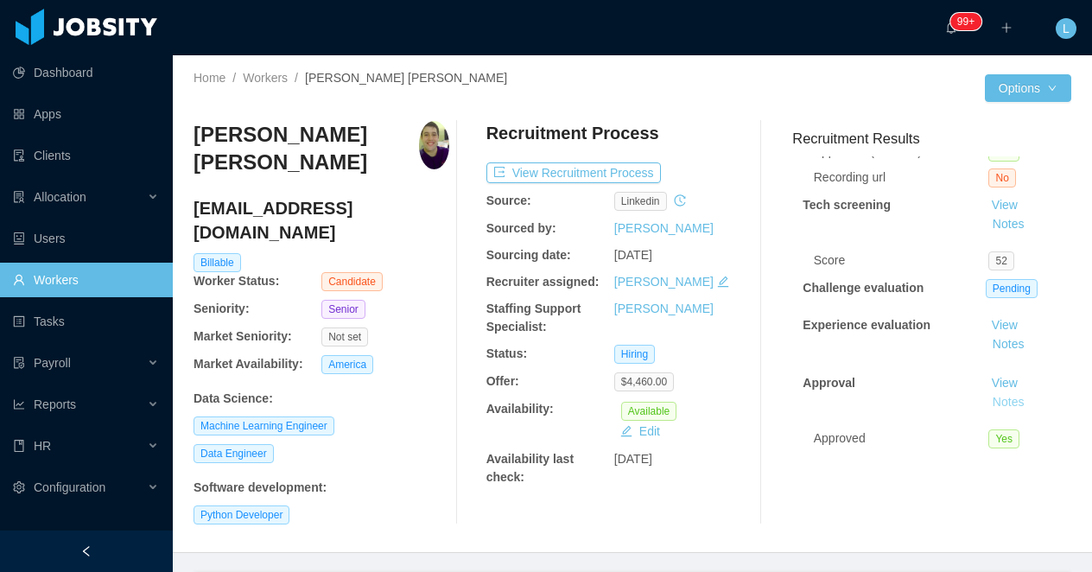
click at [1010, 409] on button "Notes" at bounding box center [1009, 402] width 46 height 21
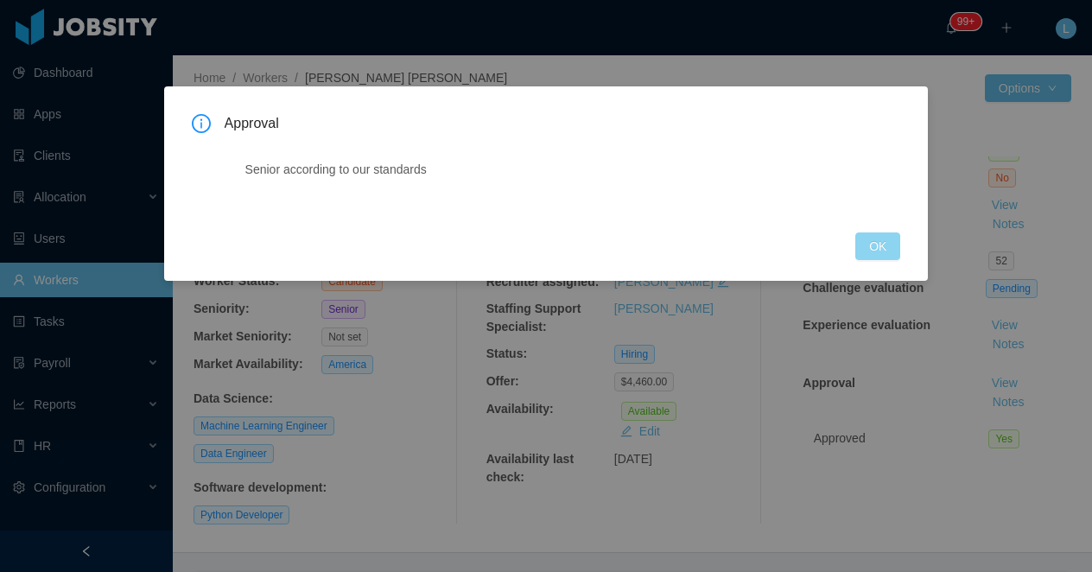
click at [885, 252] on button "OK" at bounding box center [878, 246] width 45 height 28
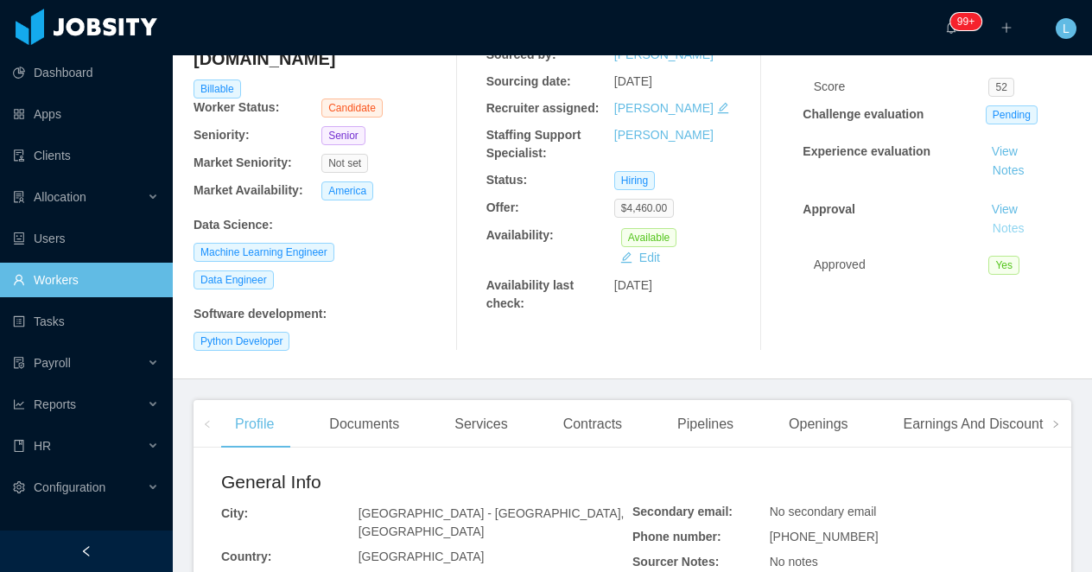
scroll to position [244, 0]
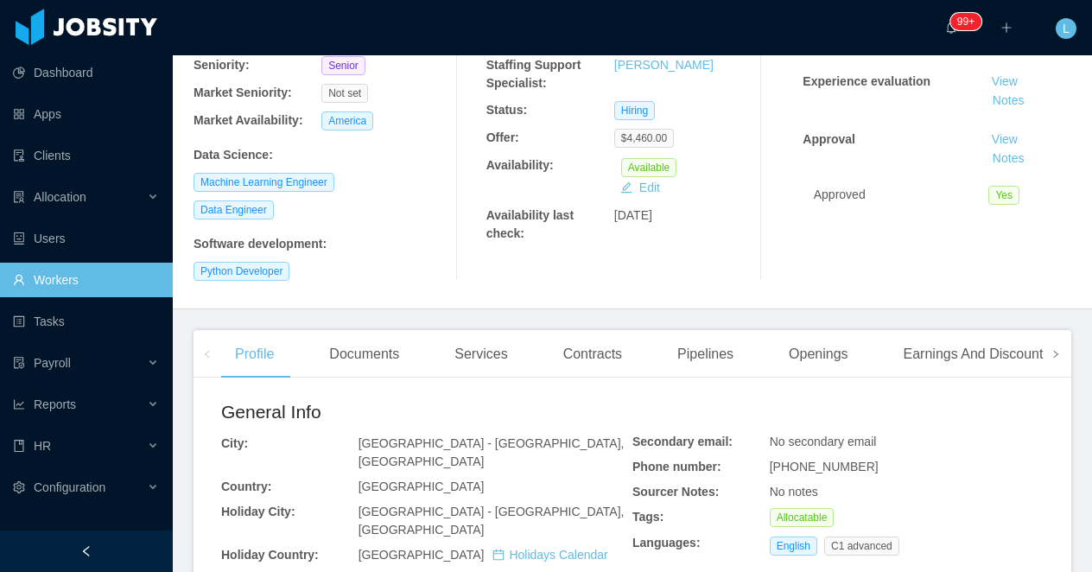
click at [1062, 330] on span at bounding box center [1056, 354] width 28 height 48
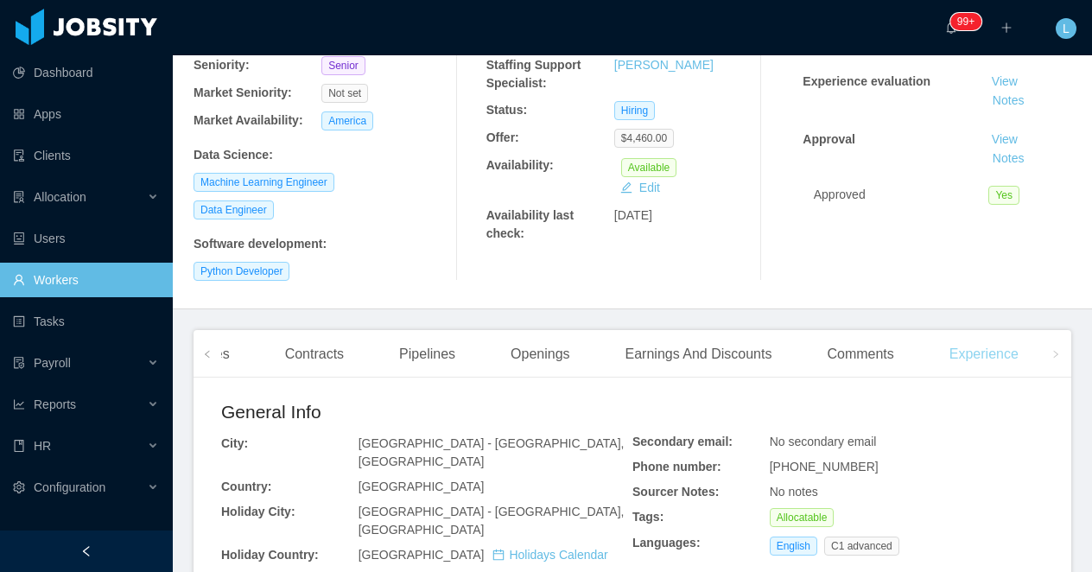
click at [1004, 330] on div "Experience" at bounding box center [984, 354] width 97 height 48
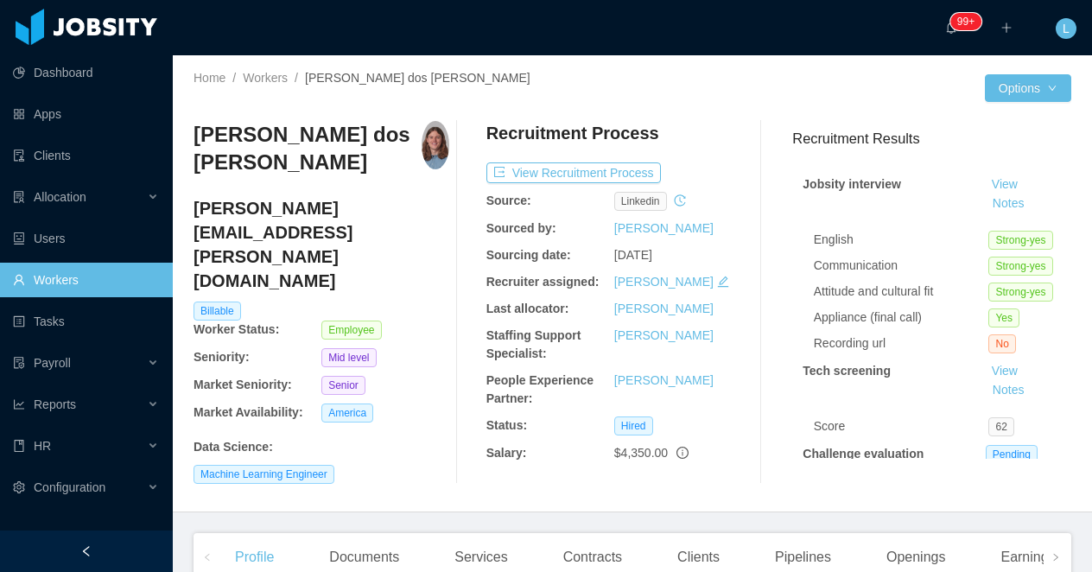
scroll to position [304, 0]
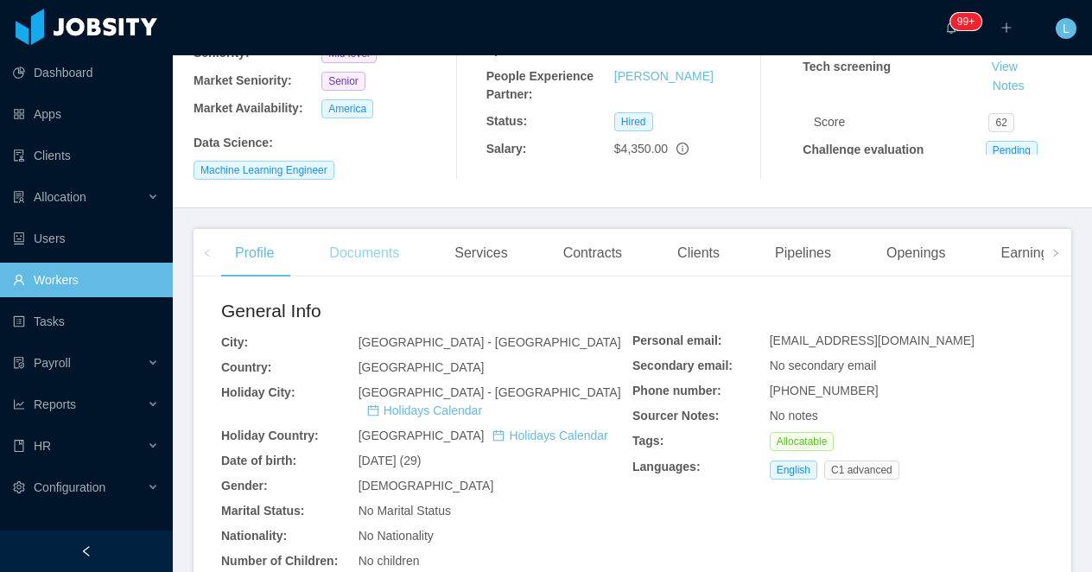
click at [370, 229] on div "Documents" at bounding box center [364, 253] width 98 height 48
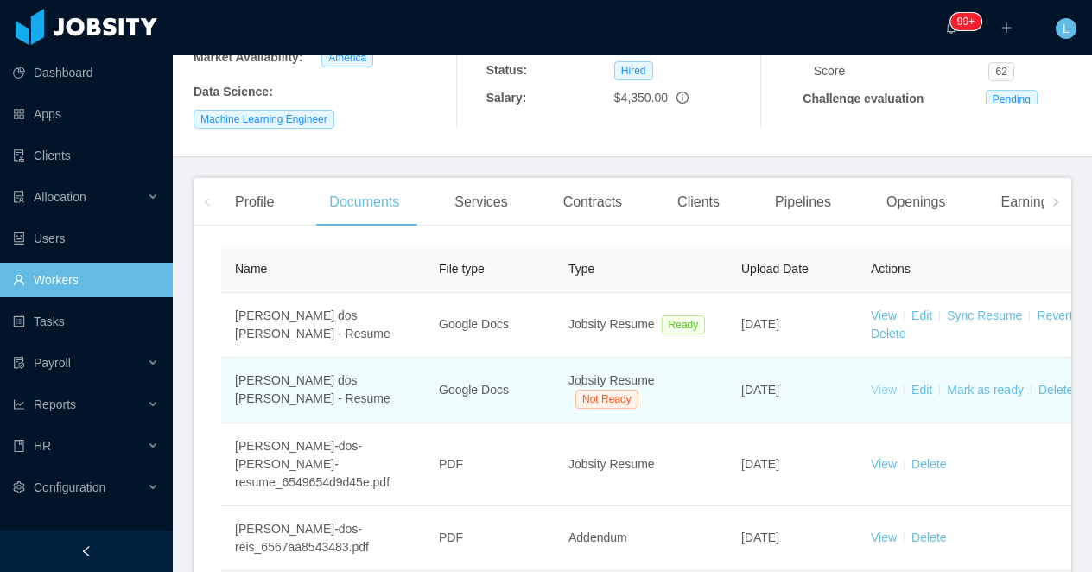
scroll to position [465, 0]
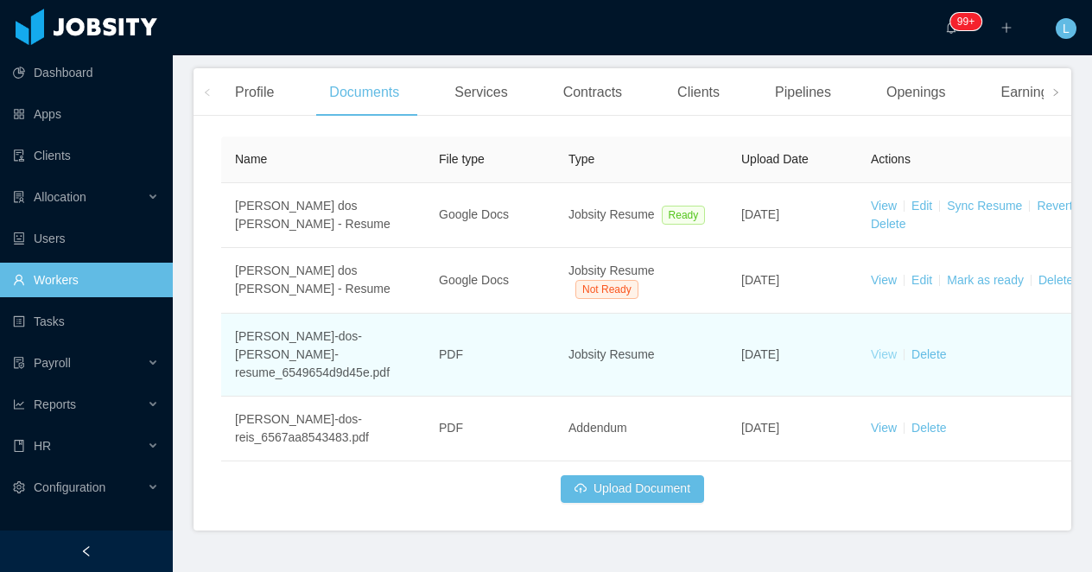
click at [881, 347] on link "View" at bounding box center [884, 354] width 26 height 14
click at [934, 347] on link "Delete" at bounding box center [929, 354] width 35 height 14
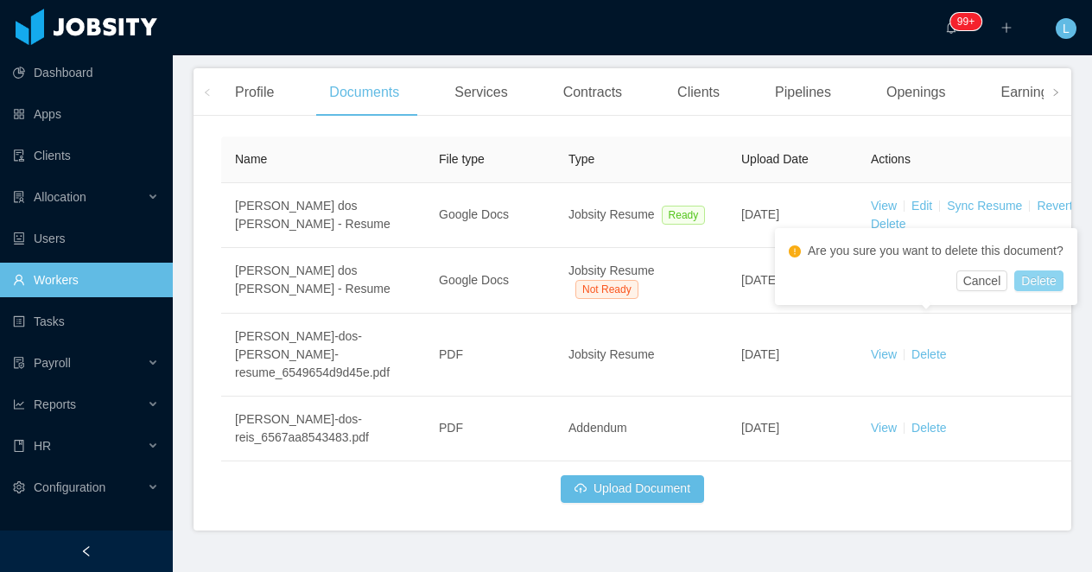
click at [1058, 289] on button "Delete" at bounding box center [1039, 281] width 48 height 21
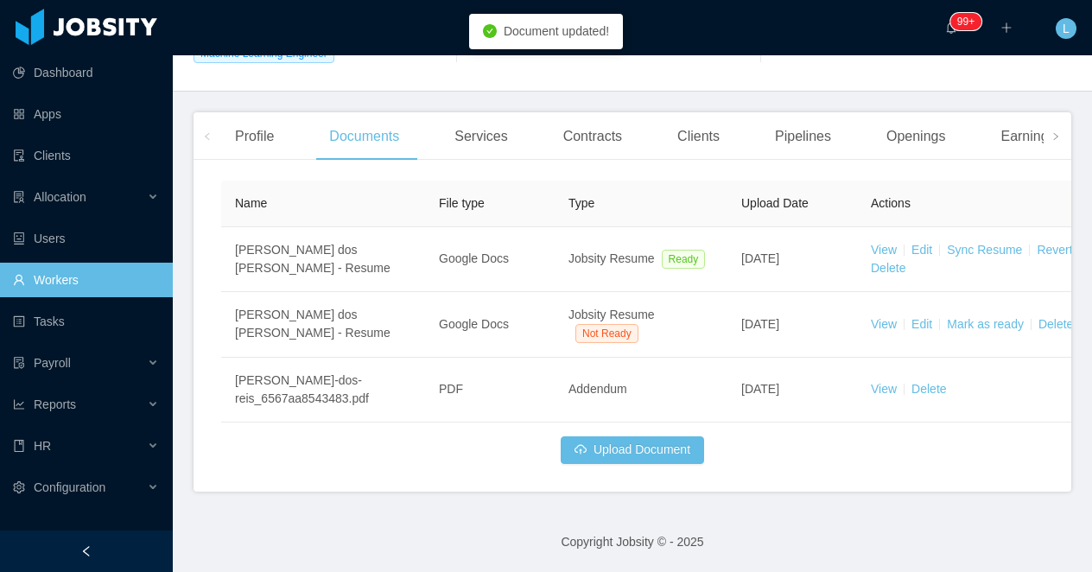
scroll to position [400, 0]
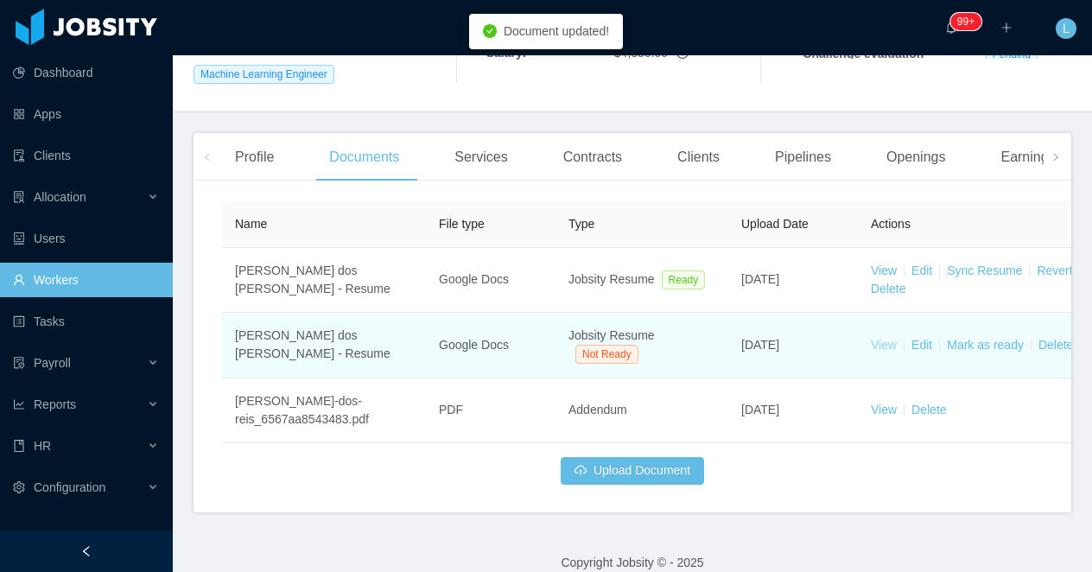
click at [890, 338] on link "View" at bounding box center [884, 345] width 26 height 14
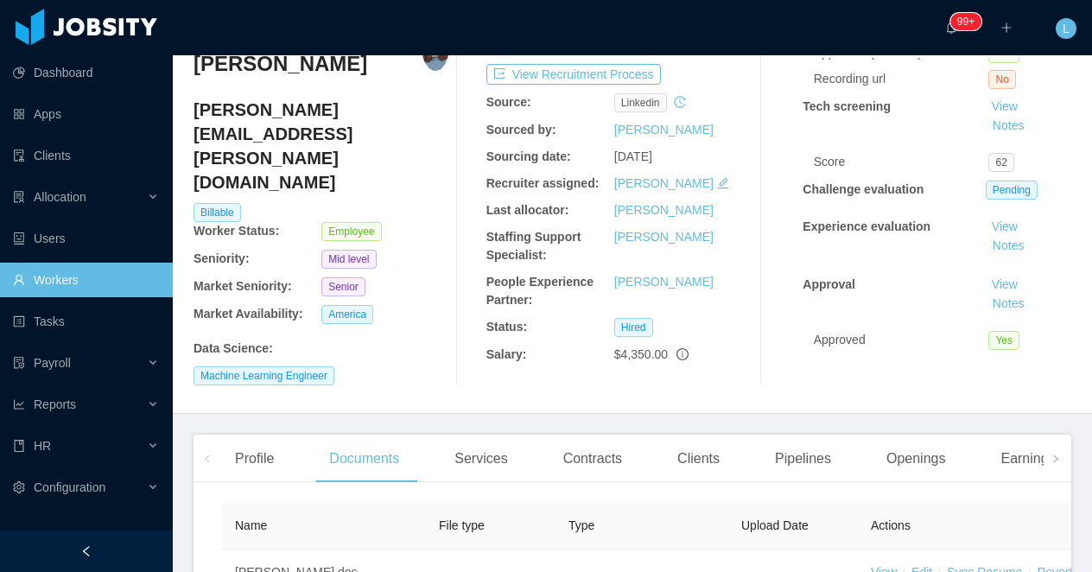
scroll to position [239, 0]
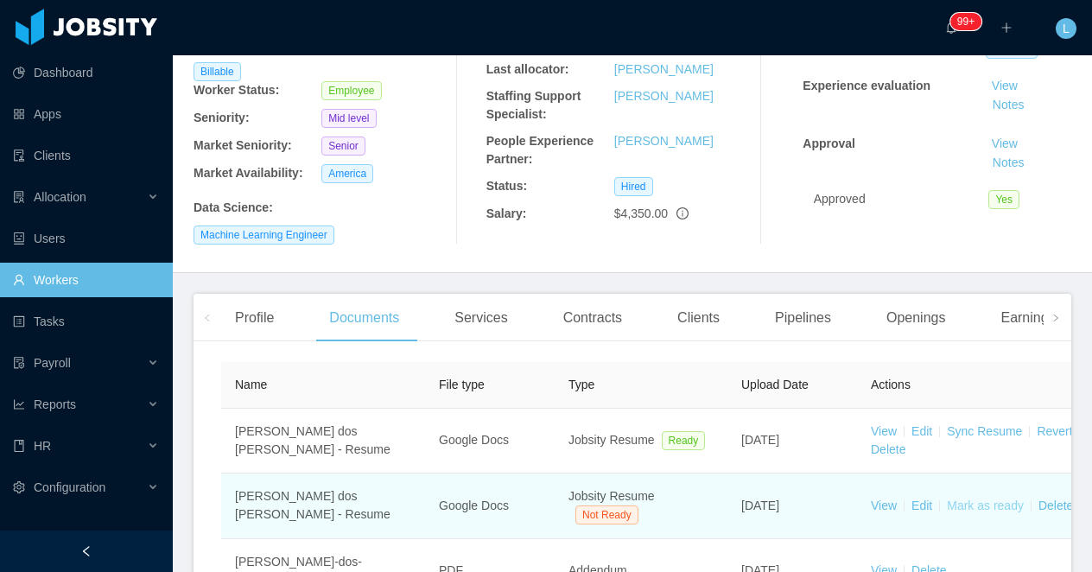
click at [975, 499] on link "Mark as ready" at bounding box center [985, 506] width 77 height 14
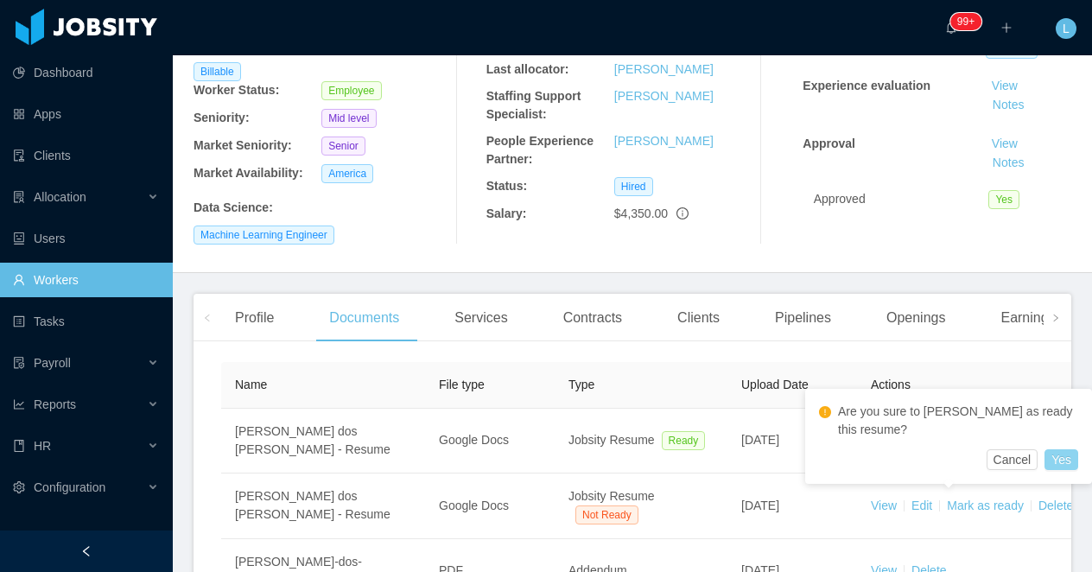
click at [1071, 456] on button "Yes" at bounding box center [1062, 459] width 34 height 21
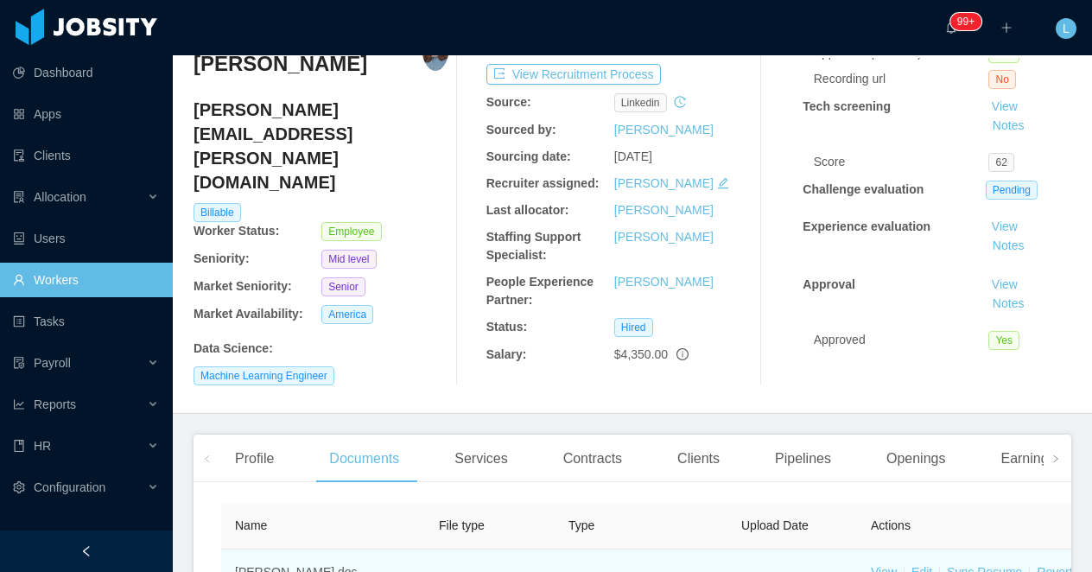
scroll to position [0, 0]
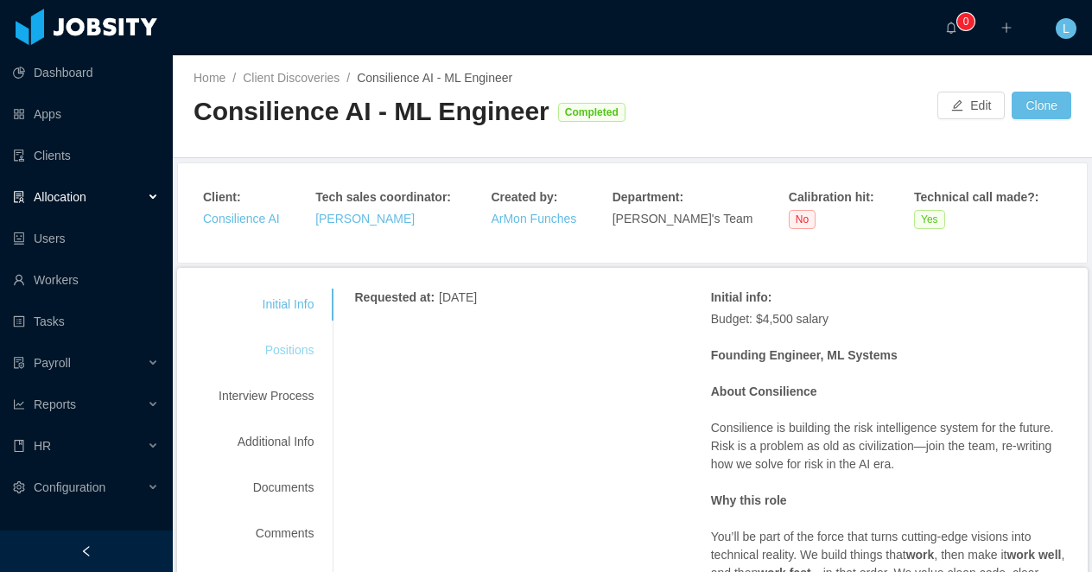
click at [289, 346] on div "Positions" at bounding box center [266, 350] width 137 height 32
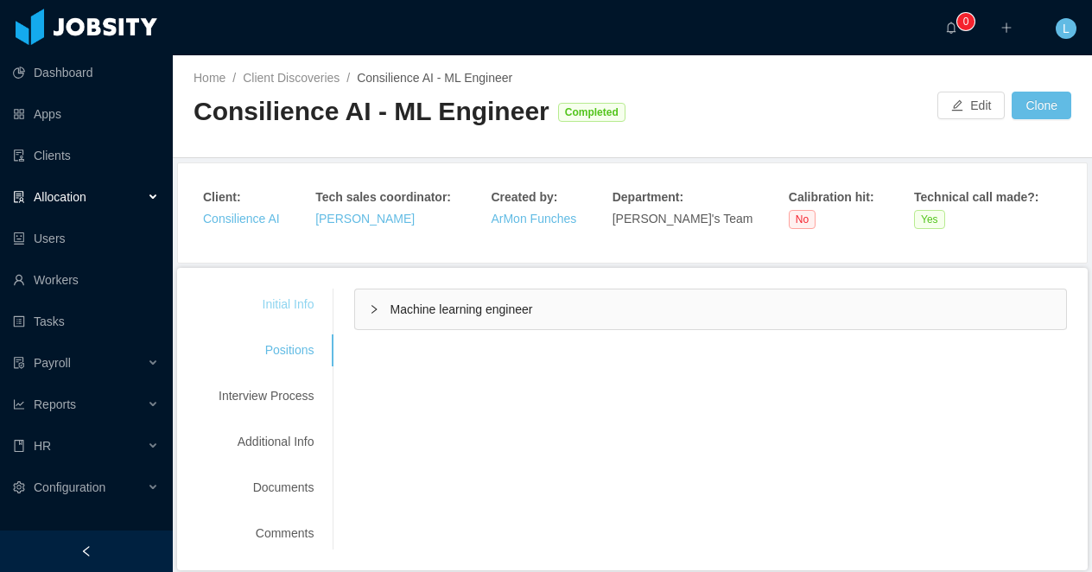
click at [289, 311] on div "Initial Info" at bounding box center [266, 305] width 137 height 32
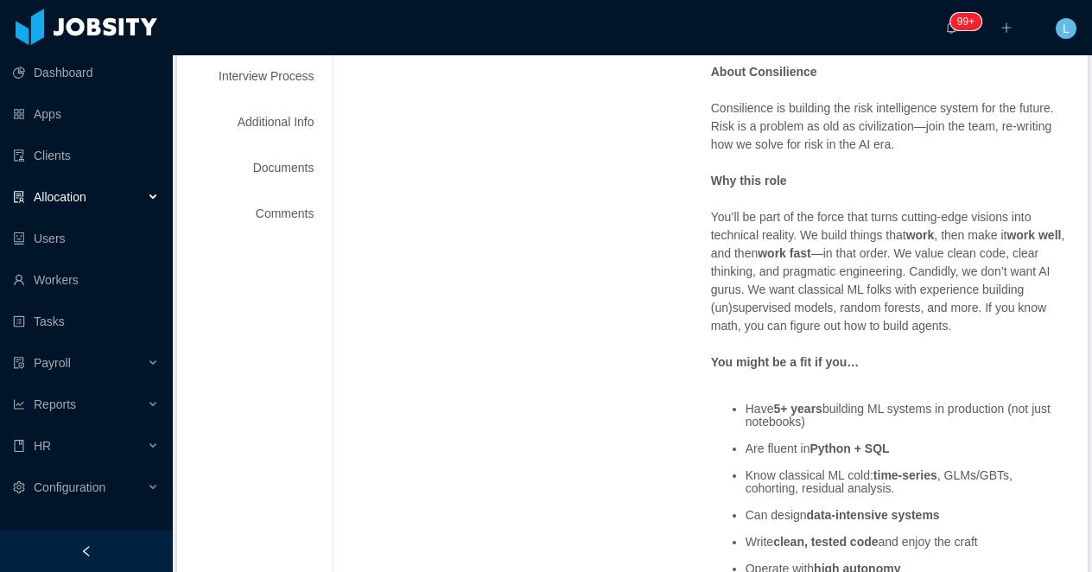
scroll to position [465, 0]
